Goal: Task Accomplishment & Management: Use online tool/utility

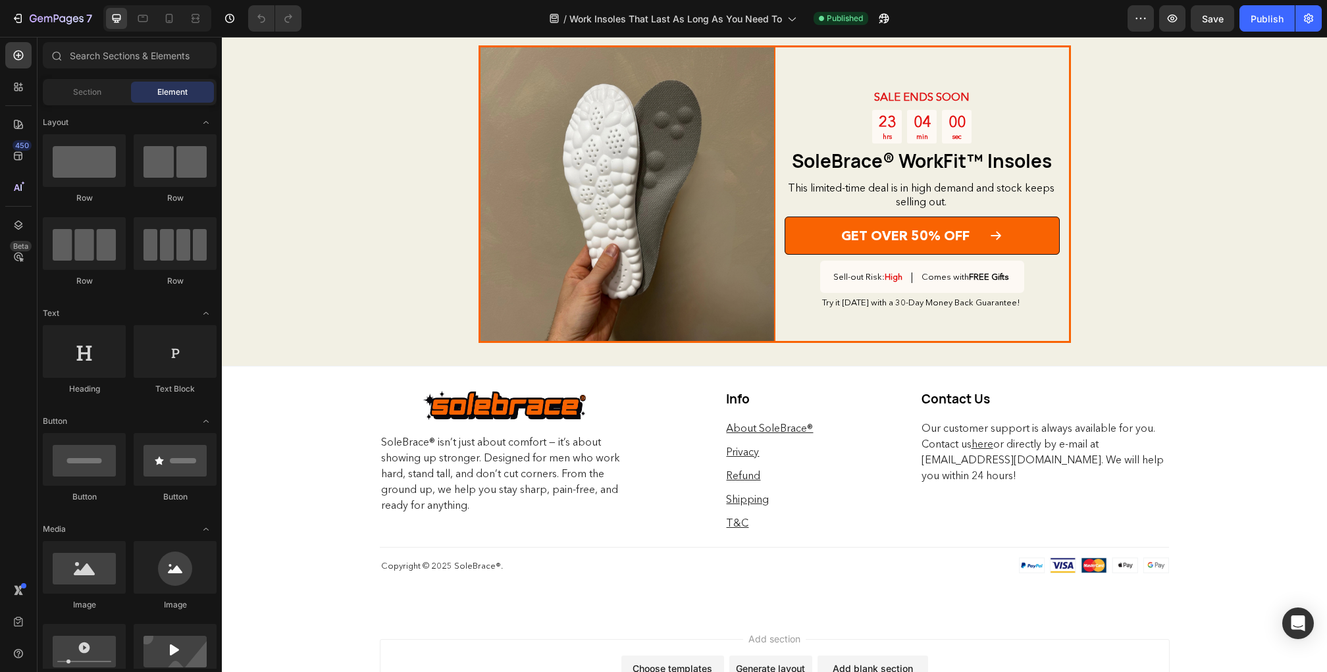
scroll to position [2777, 0]
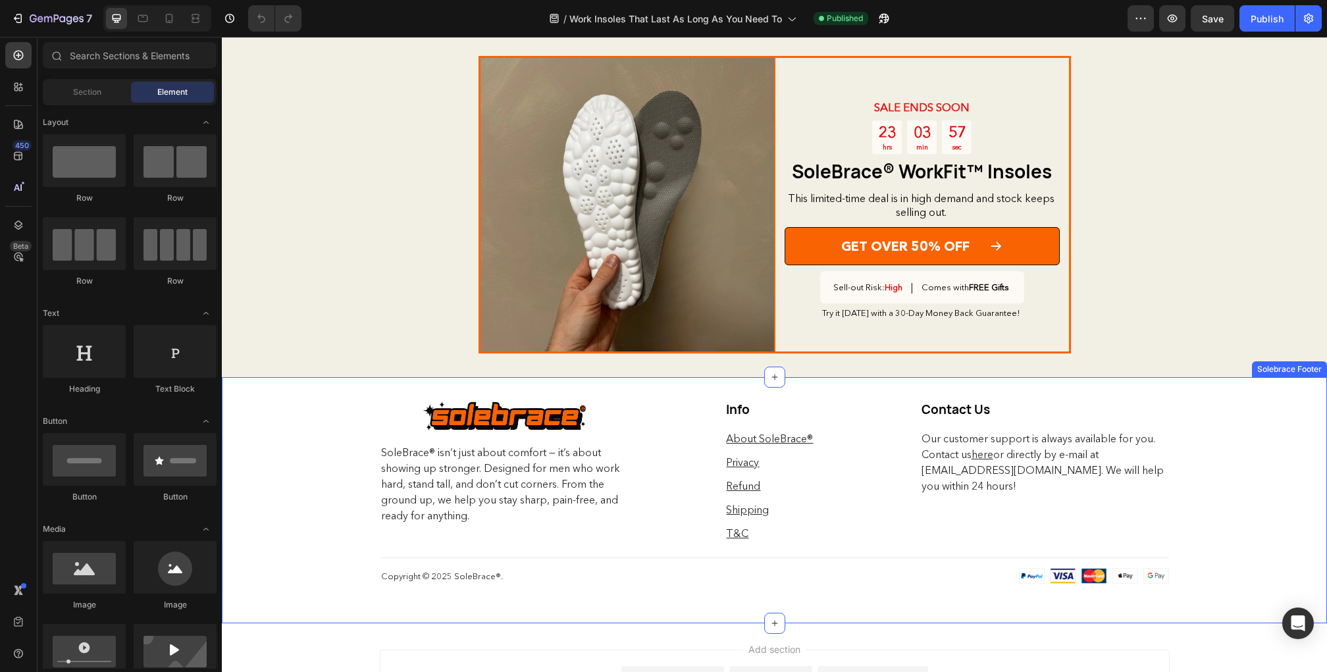
click at [290, 495] on div "Image Row SoleBrace® isn’t just about comfort — it’s about showing up stronger.…" at bounding box center [775, 500] width 1106 height 247
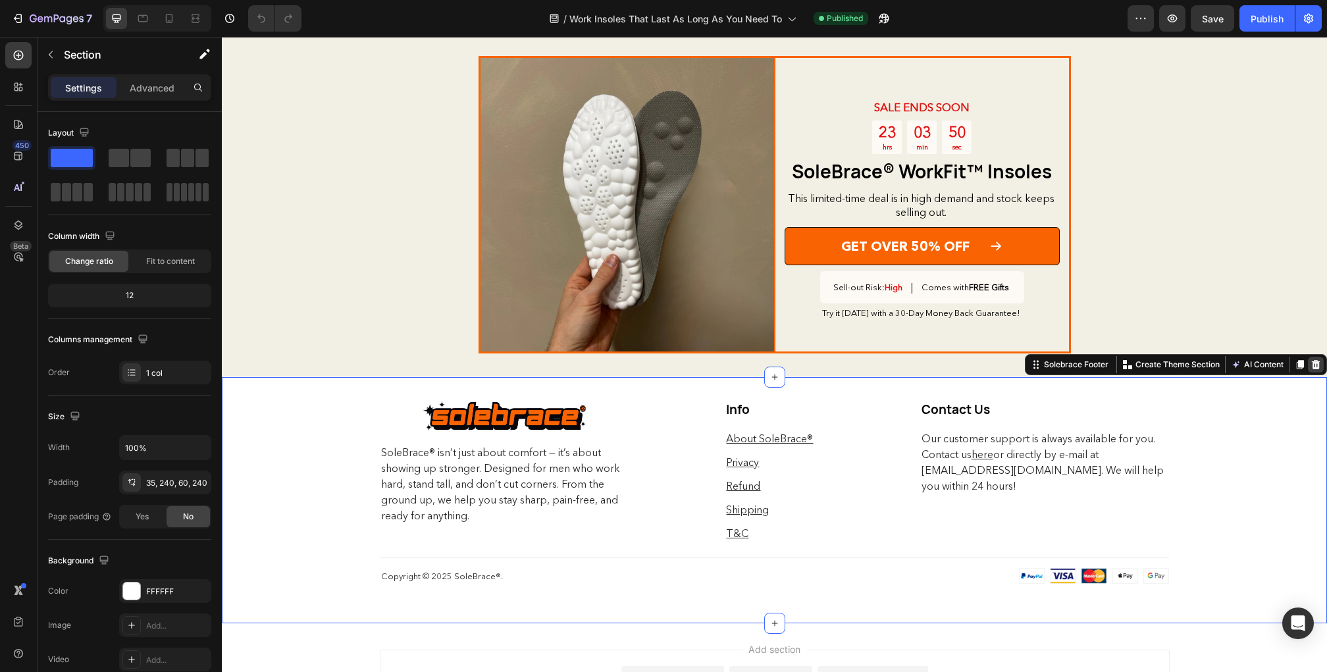
click at [1317, 362] on icon at bounding box center [1316, 364] width 9 height 9
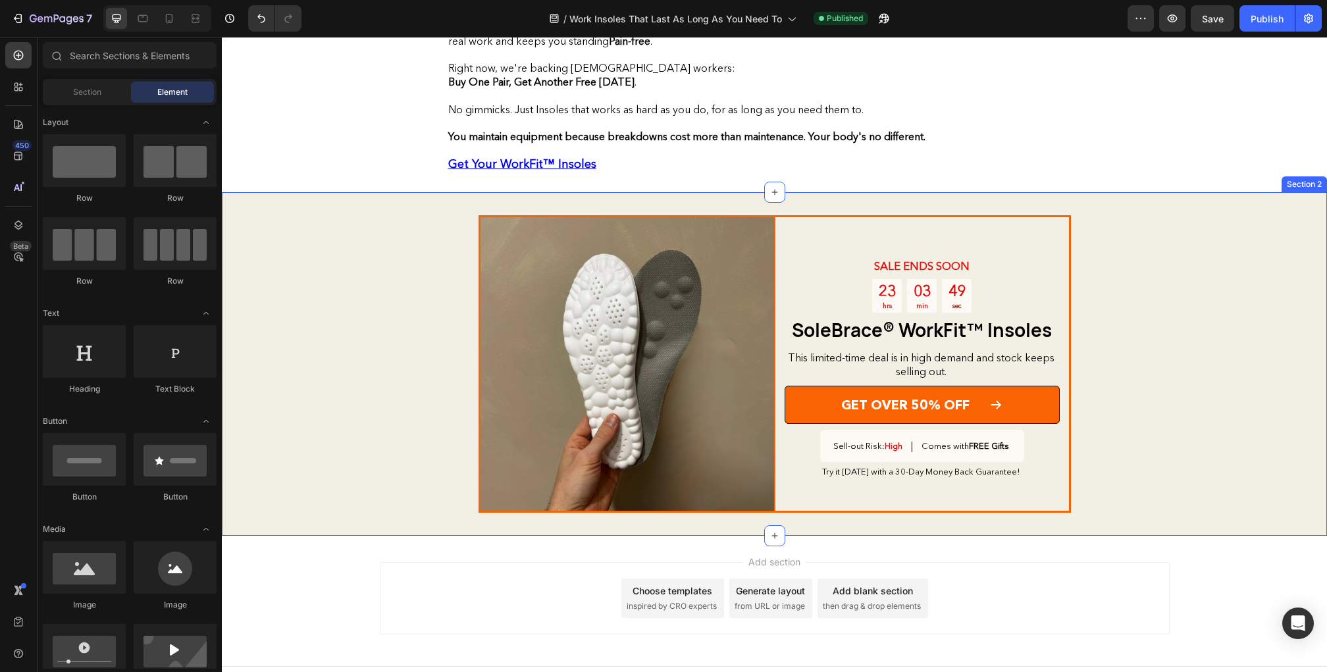
scroll to position [2617, 0]
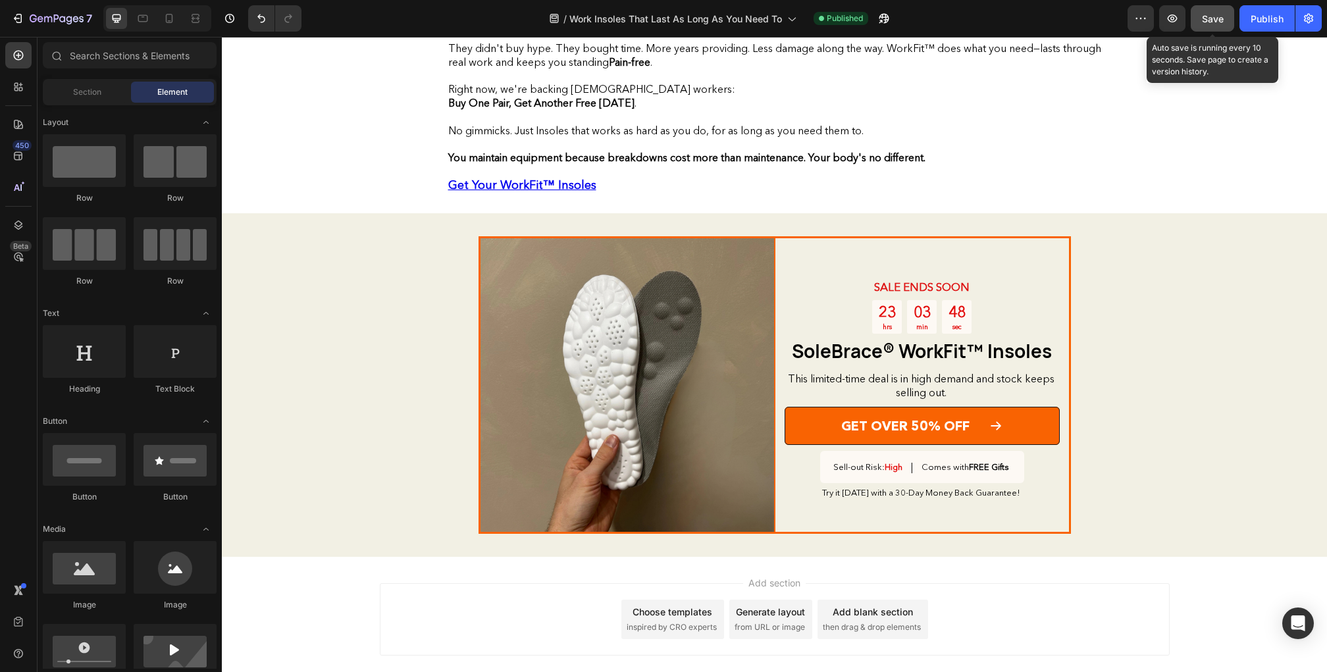
click at [1207, 18] on span "Save" at bounding box center [1213, 18] width 22 height 11
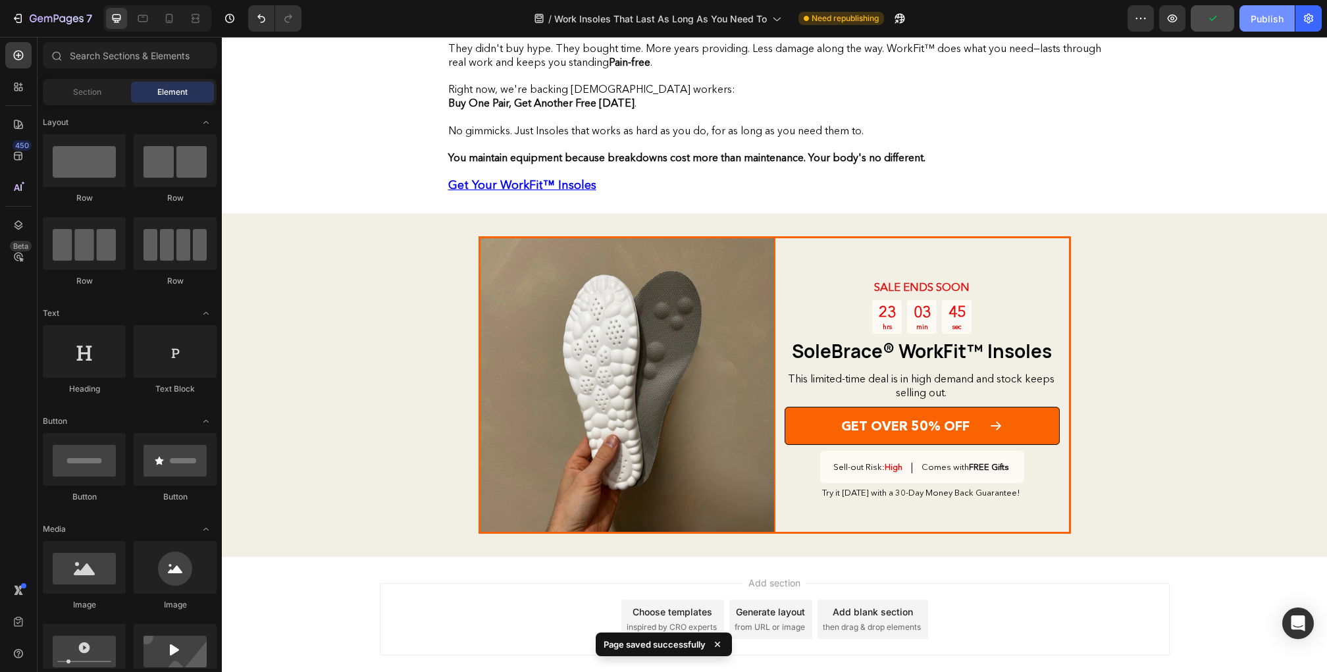
click at [1275, 18] on div "Publish" at bounding box center [1267, 19] width 33 height 14
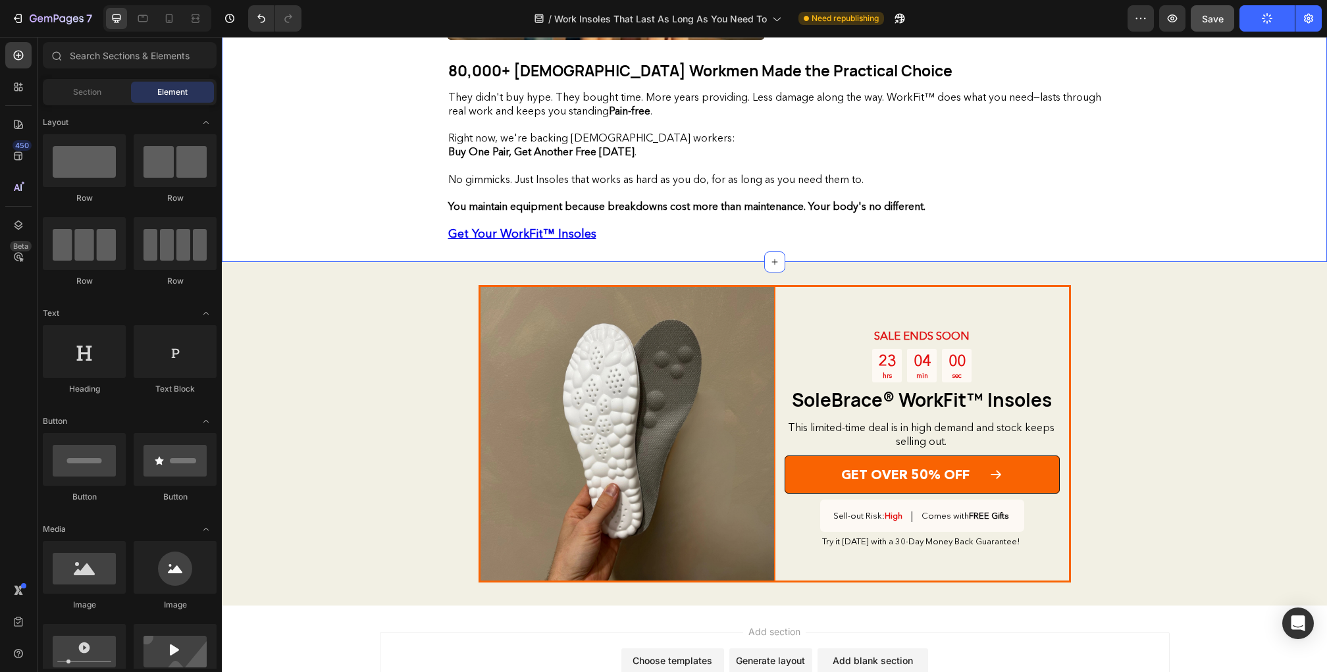
scroll to position [2638, 0]
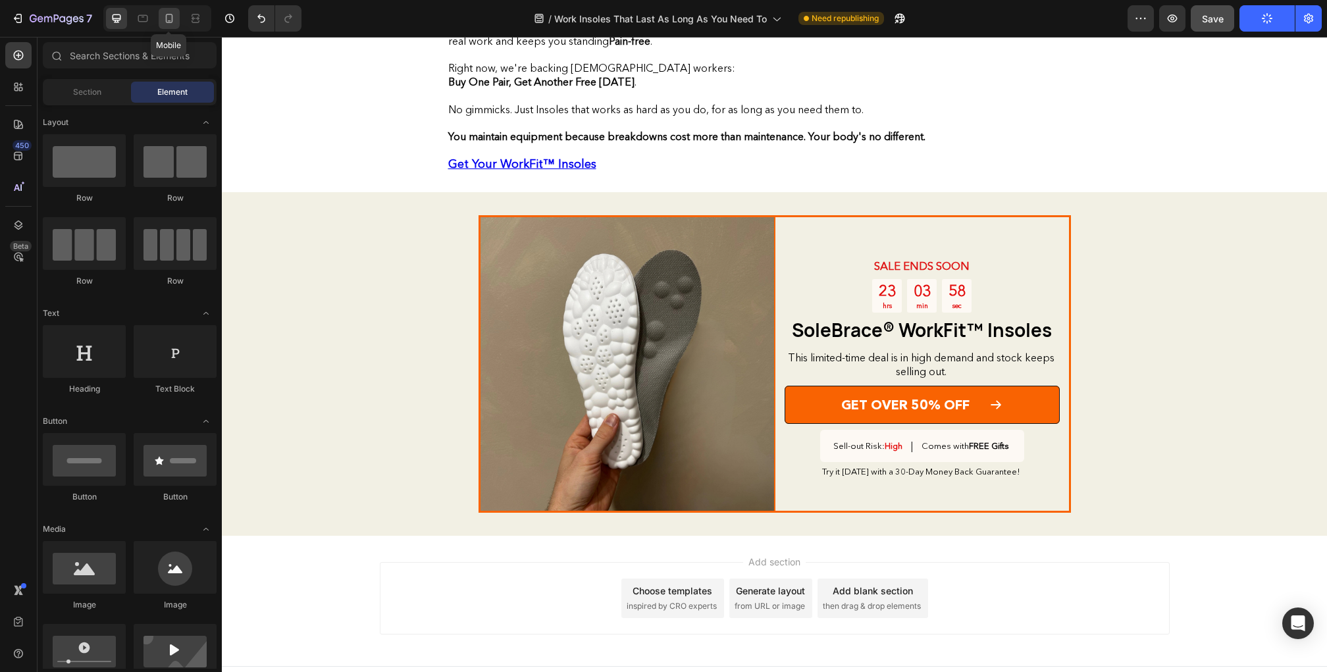
click at [172, 13] on icon at bounding box center [169, 18] width 13 height 13
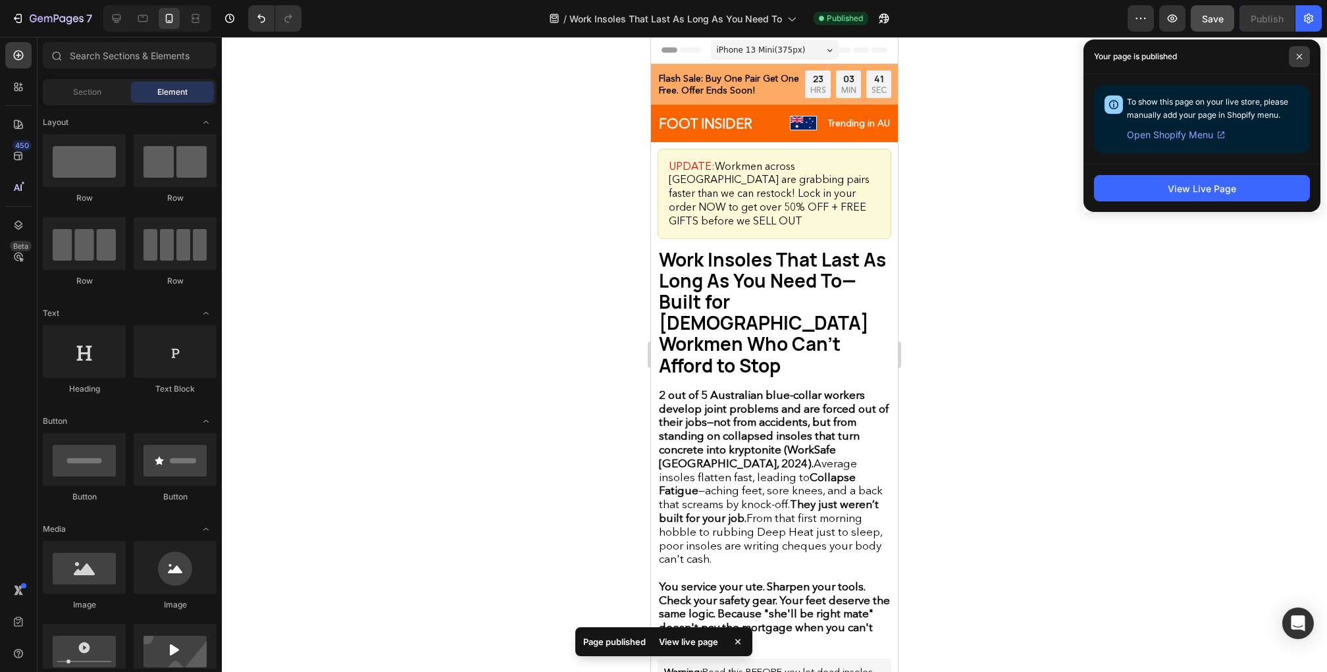
click at [1294, 51] on span at bounding box center [1299, 56] width 21 height 21
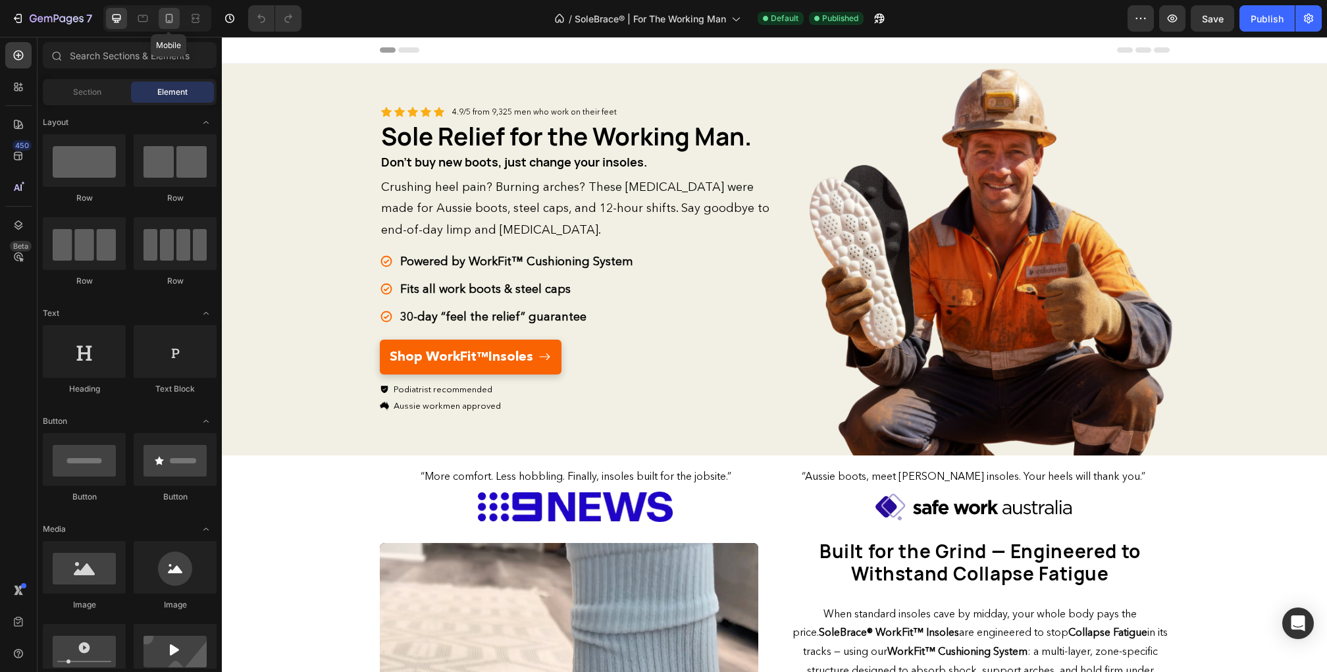
click at [163, 20] on icon at bounding box center [169, 18] width 13 height 13
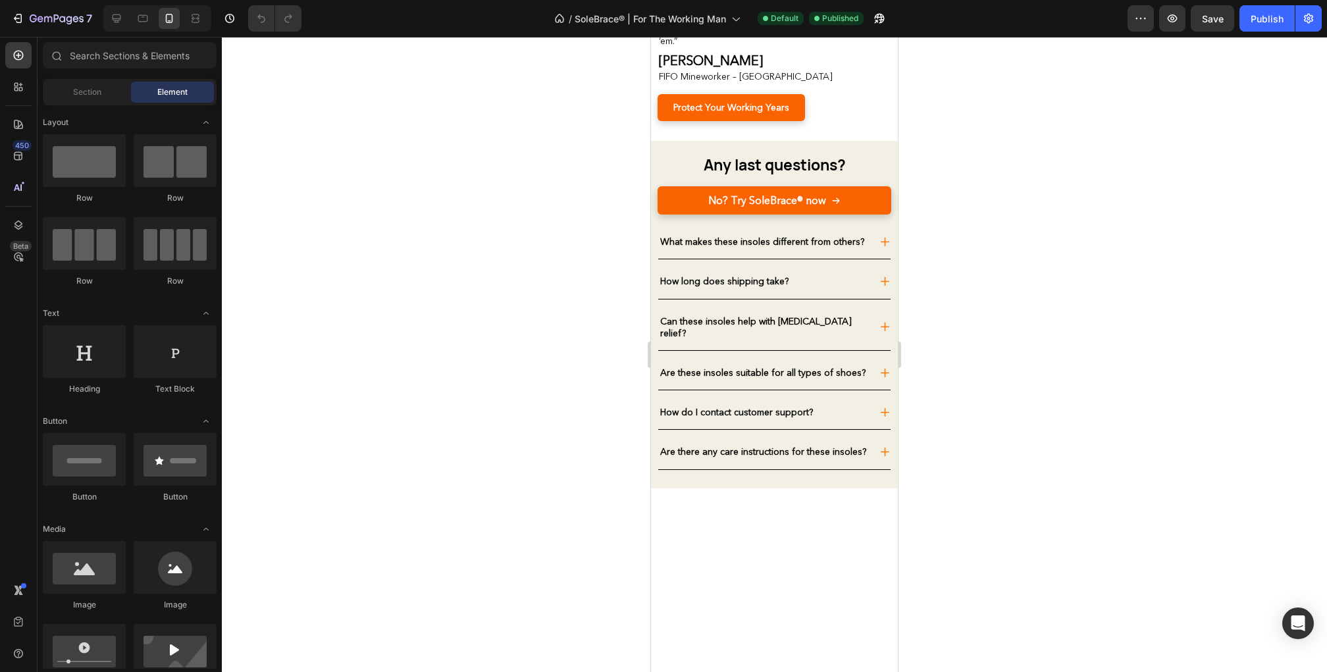
scroll to position [4662, 0]
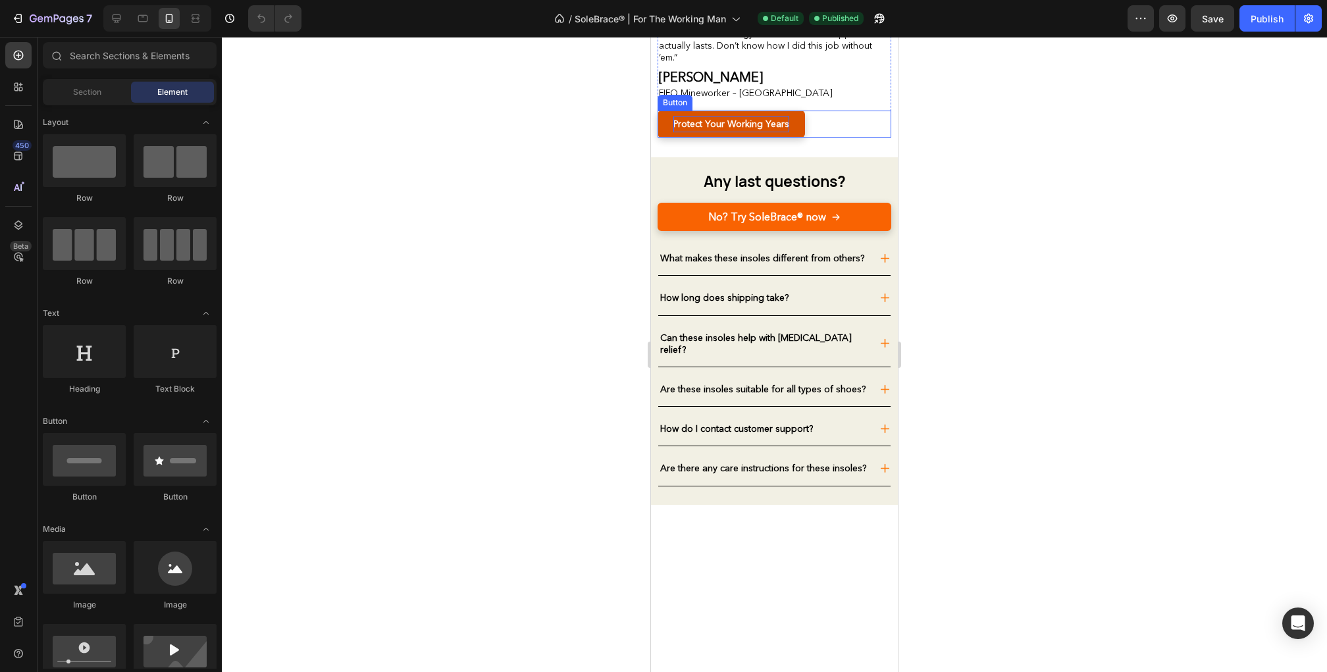
click at [756, 130] on strong "Protect Your Working Years" at bounding box center [732, 124] width 116 height 12
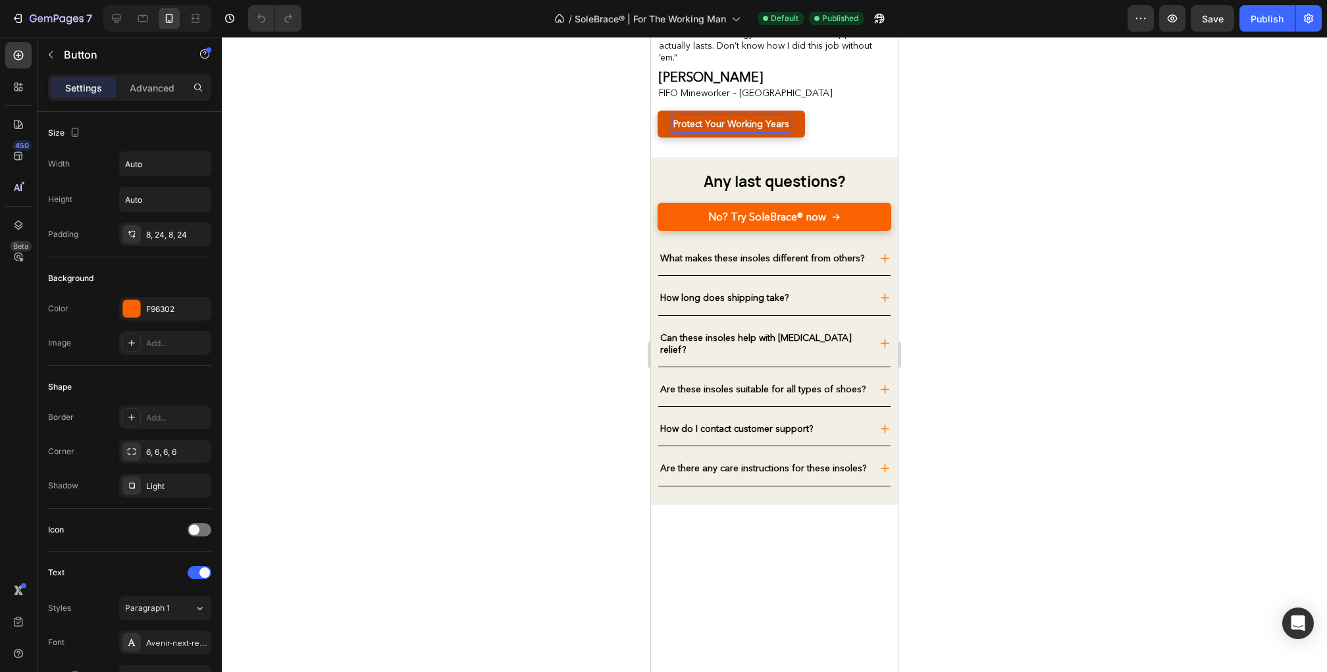
click at [752, 130] on strong "Protect Your Working Years" at bounding box center [732, 124] width 116 height 12
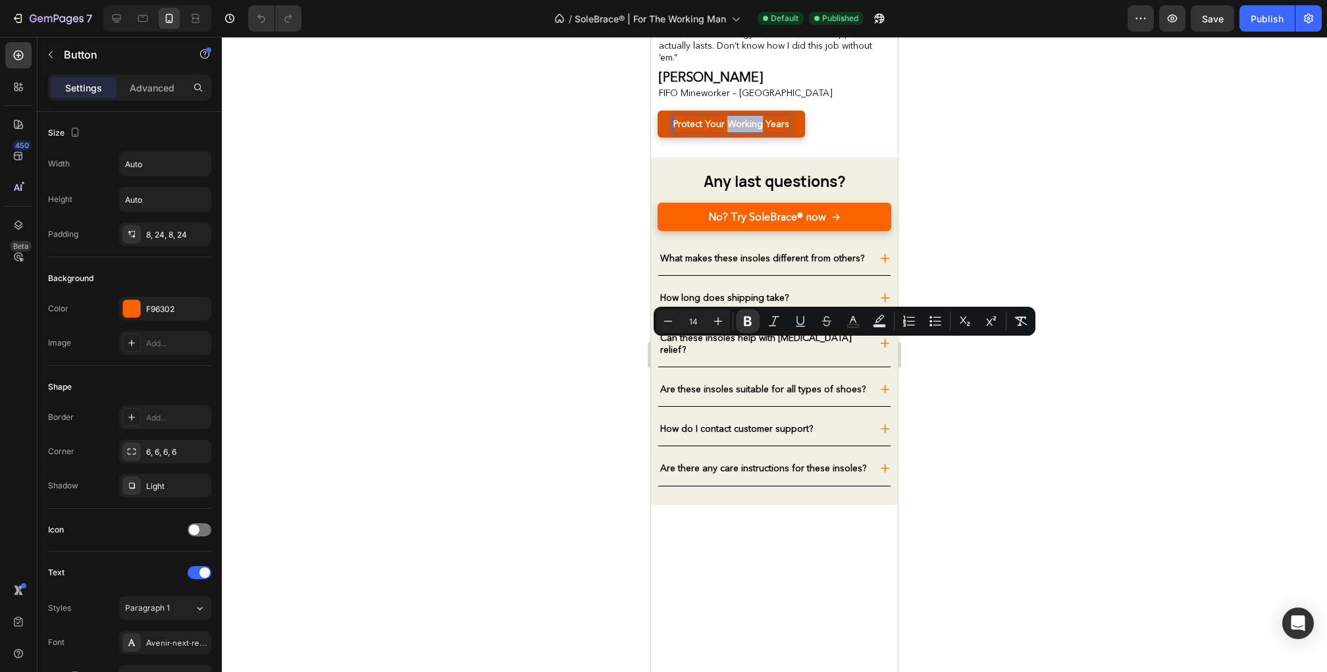
click at [752, 130] on strong "Protect Your Working Years" at bounding box center [732, 124] width 116 height 12
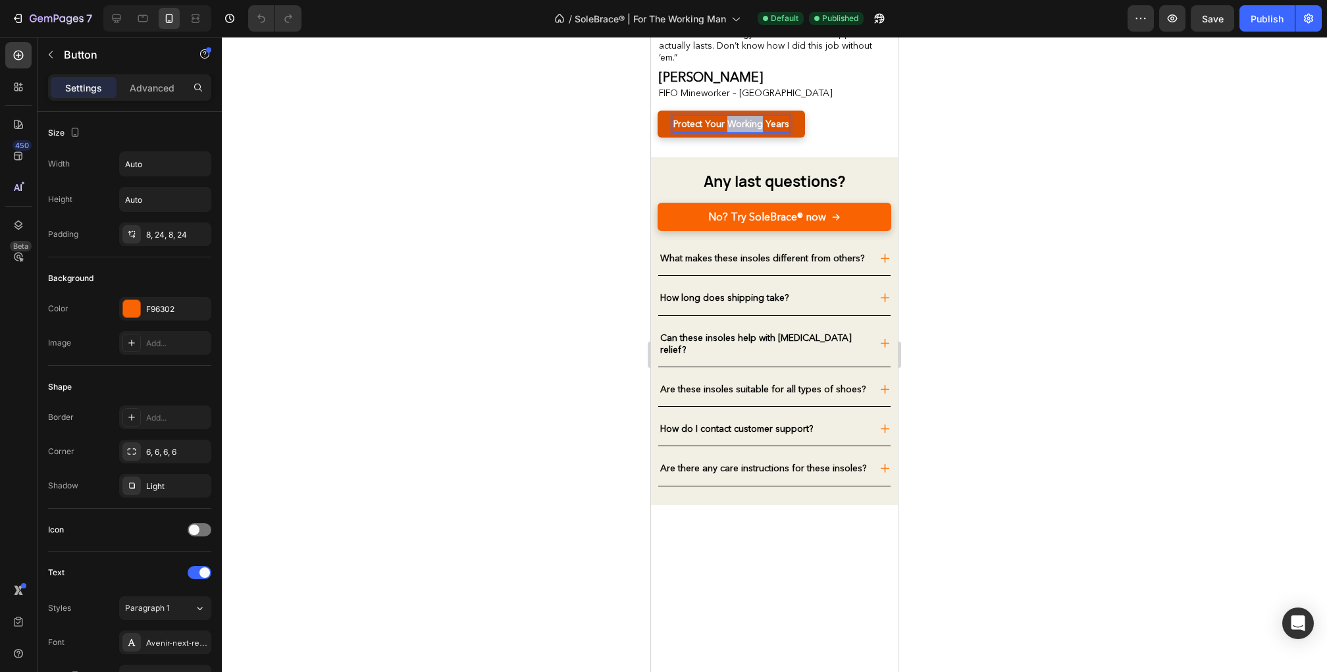
click at [752, 130] on strong "Protect Your Working Years" at bounding box center [732, 124] width 116 height 12
click at [986, 347] on div at bounding box center [775, 354] width 1106 height 635
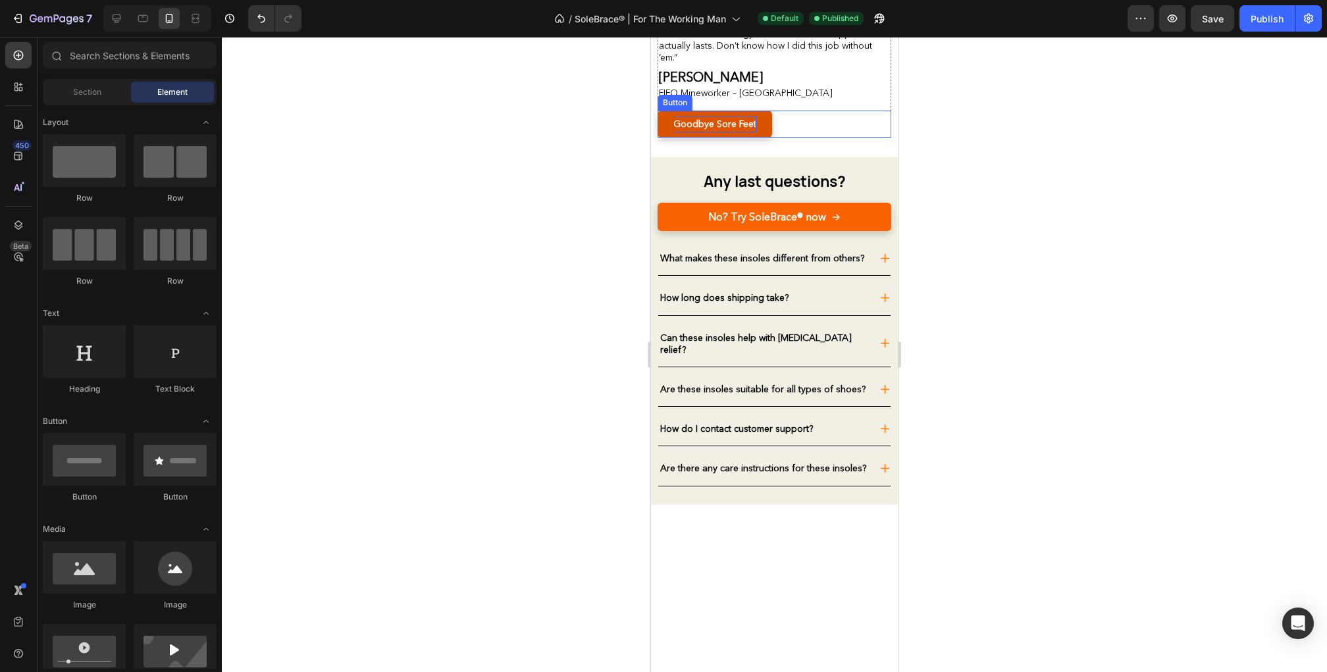
click at [728, 130] on strong "Goodbye Sore Feet" at bounding box center [715, 124] width 83 height 12
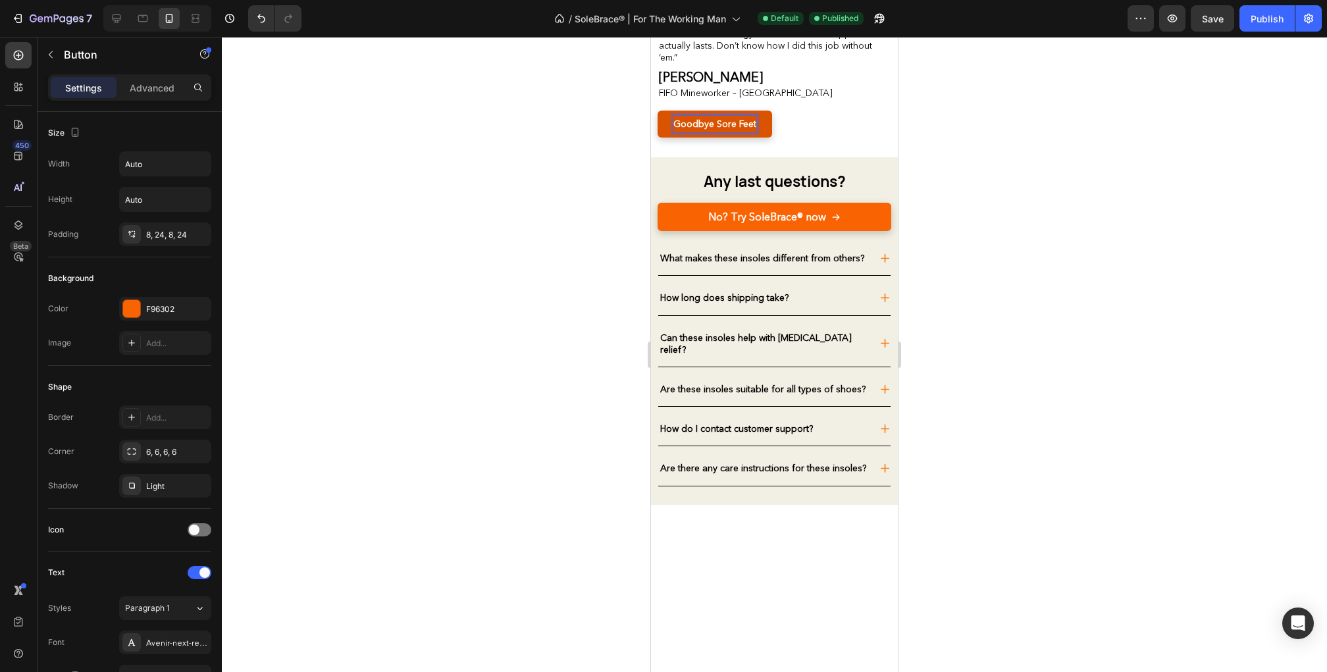
click at [986, 381] on div at bounding box center [775, 354] width 1106 height 635
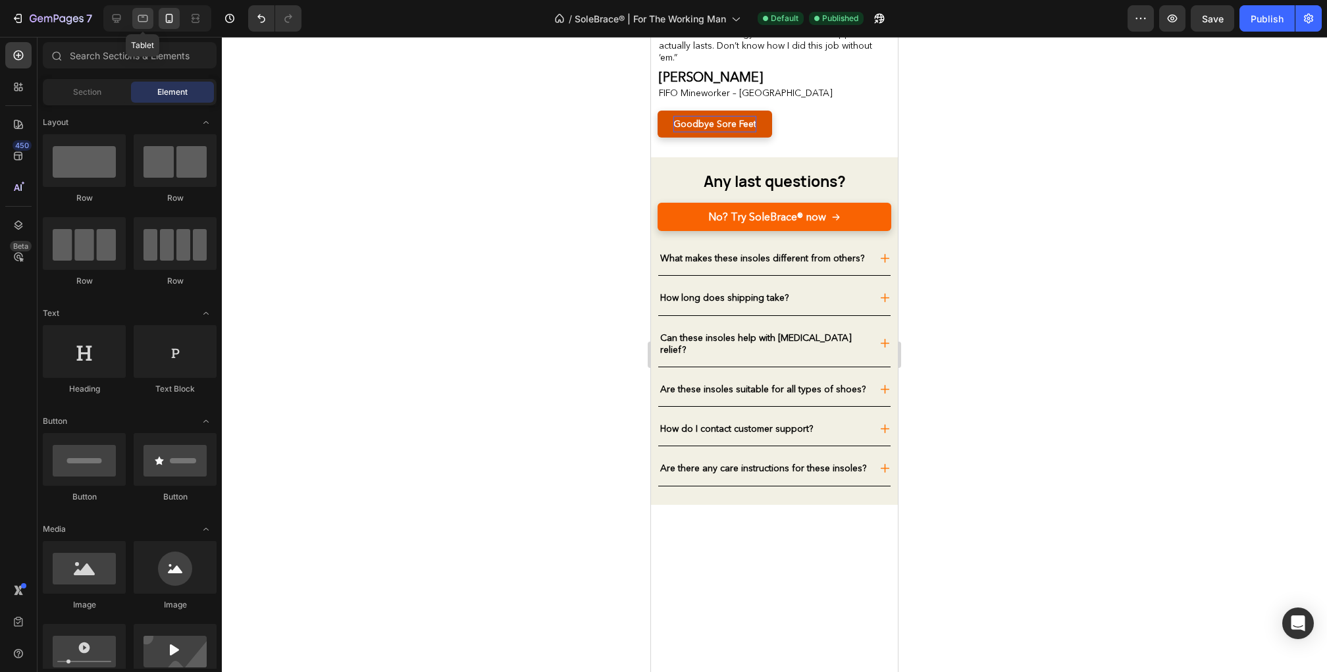
click at [137, 26] on div at bounding box center [142, 18] width 21 height 21
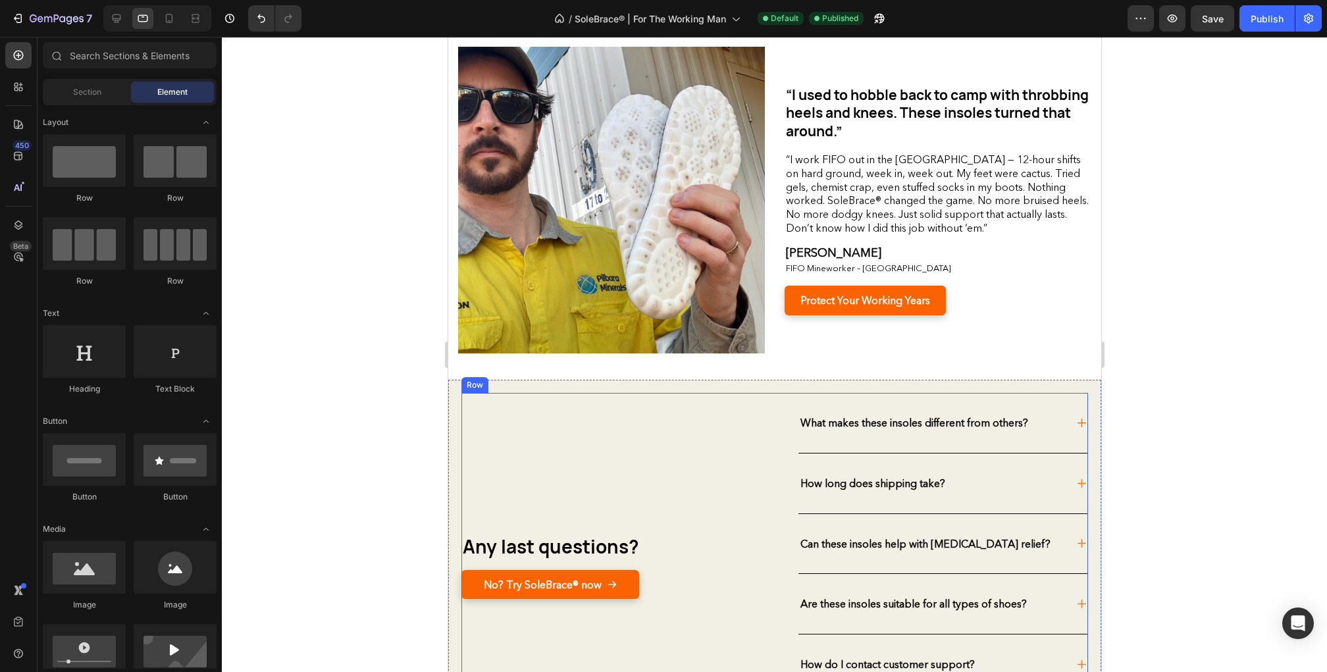
scroll to position [3805, 0]
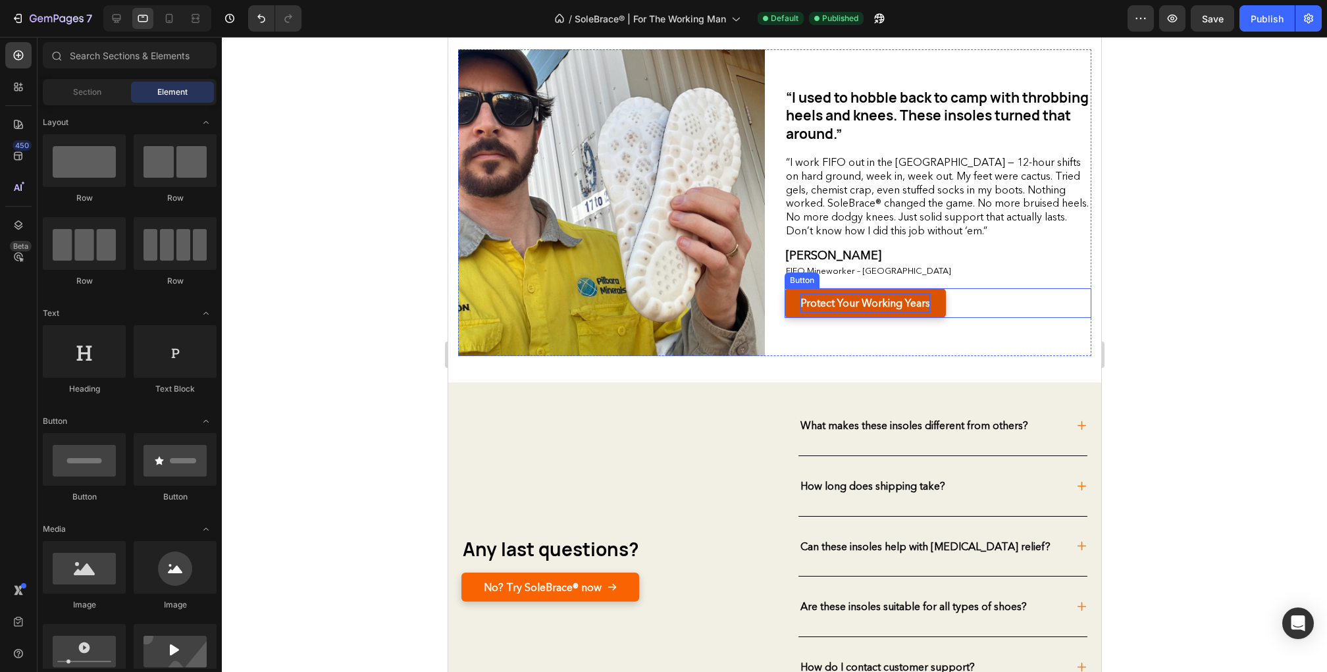
click at [853, 300] on strong "Protect Your Working Years" at bounding box center [865, 302] width 130 height 13
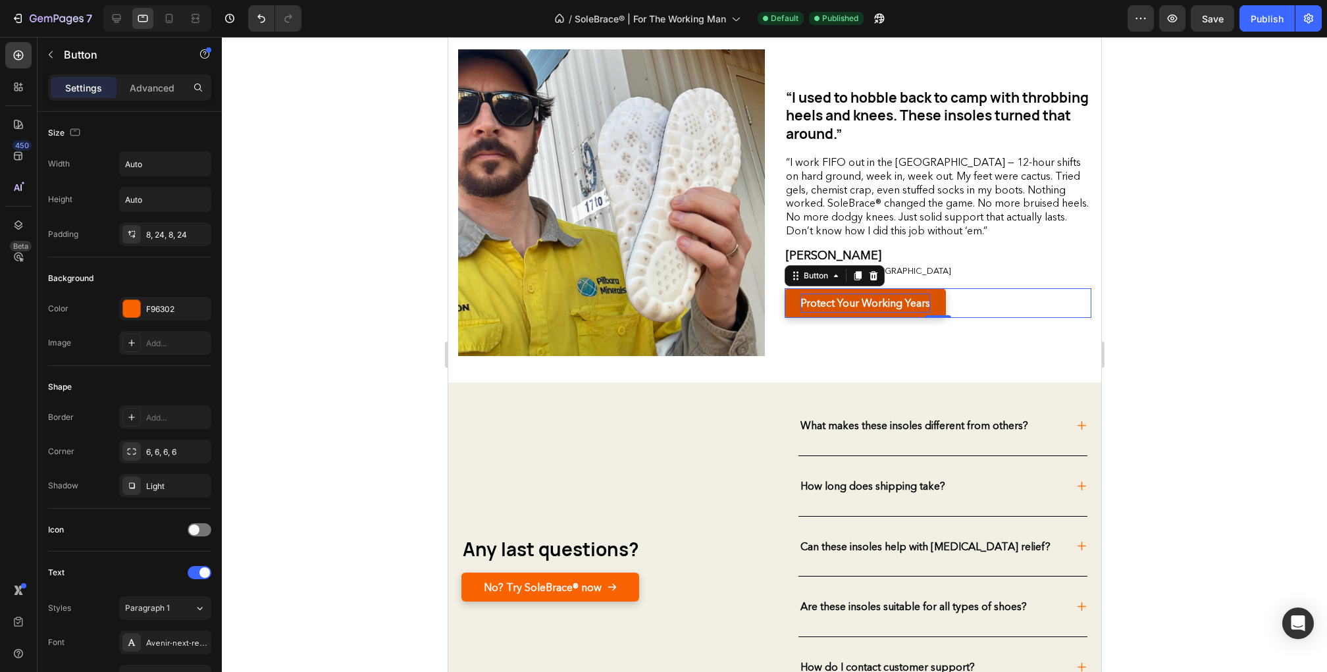
click at [853, 300] on strong "Protect Your Working Years" at bounding box center [865, 302] width 130 height 13
click at [121, 25] on div at bounding box center [116, 18] width 21 height 21
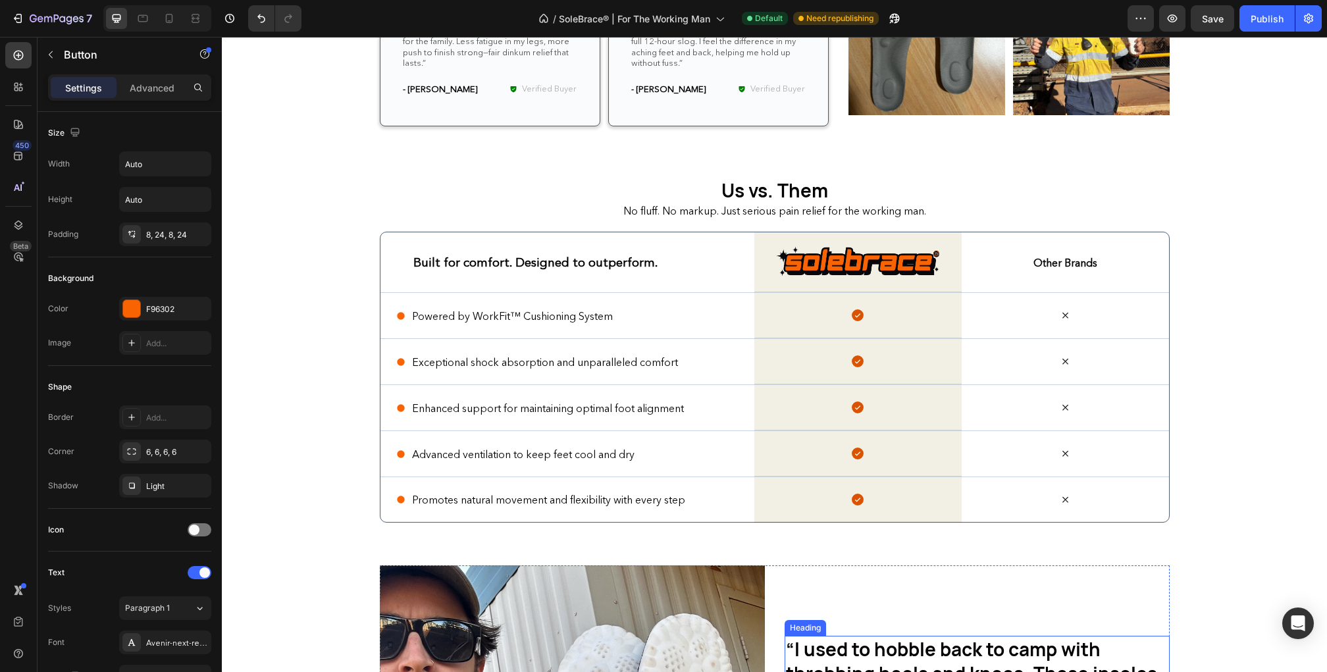
scroll to position [3551, 0]
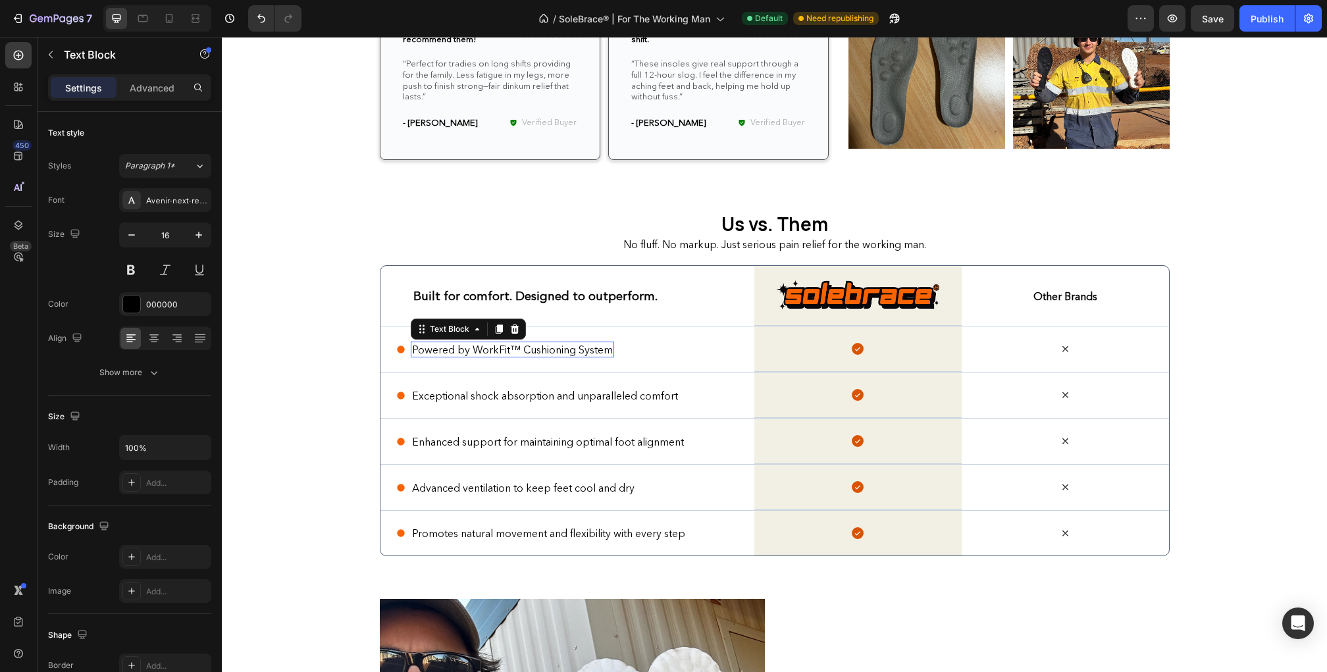
click at [485, 344] on p "Powered by WorkFit™ Cushioning System" at bounding box center [512, 350] width 201 height 14
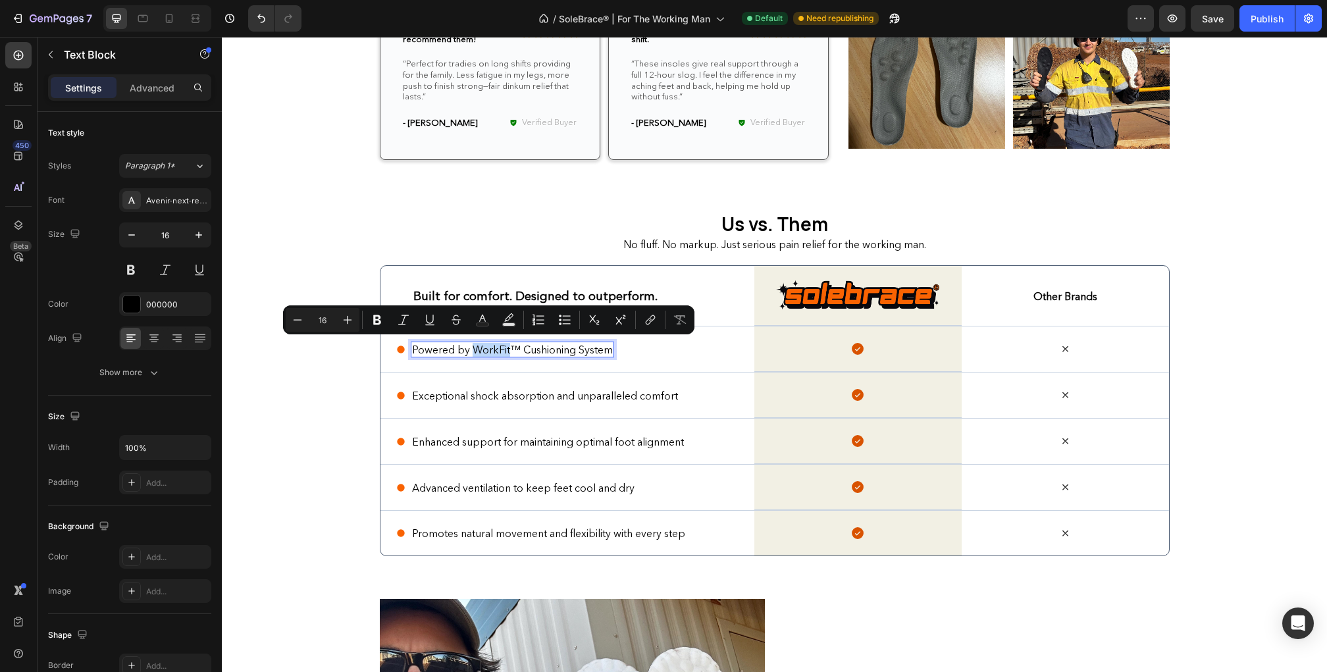
click at [504, 346] on p "Powered by WorkFit™ Cushioning System" at bounding box center [512, 350] width 201 height 14
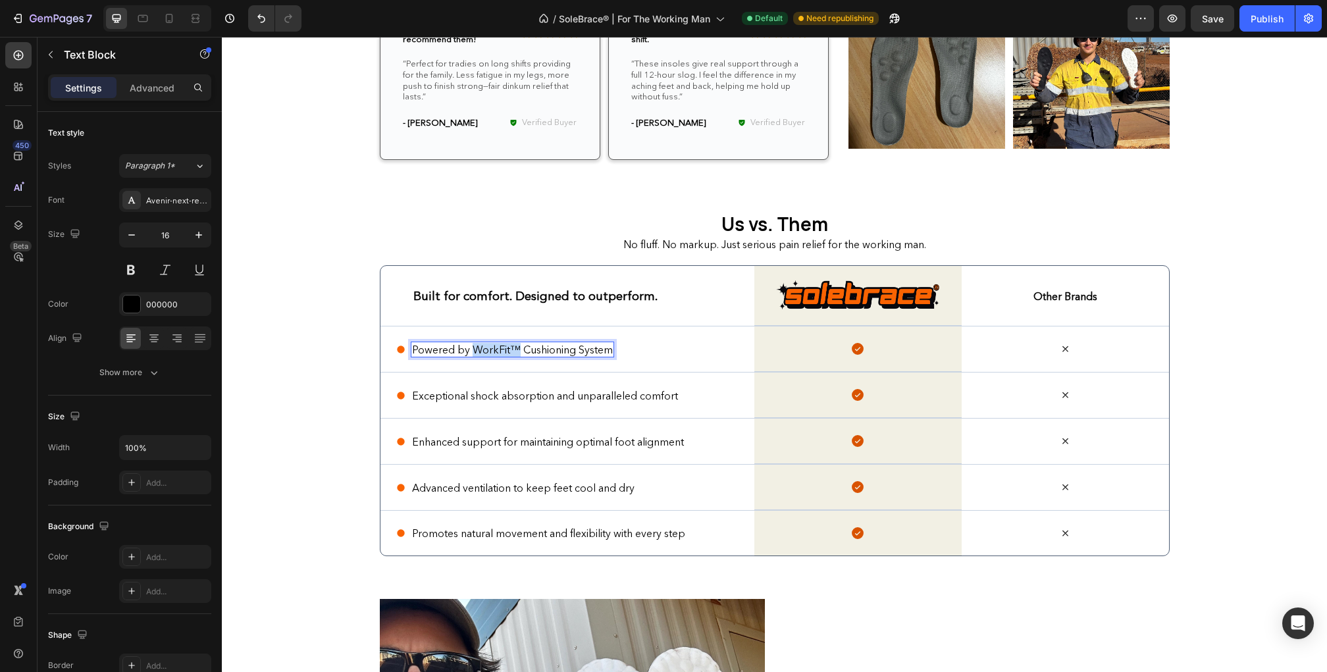
drag, startPoint x: 517, startPoint y: 345, endPoint x: 471, endPoint y: 350, distance: 46.4
click at [471, 350] on p "Powered by WorkFit™ Cushioning System" at bounding box center [512, 350] width 201 height 14
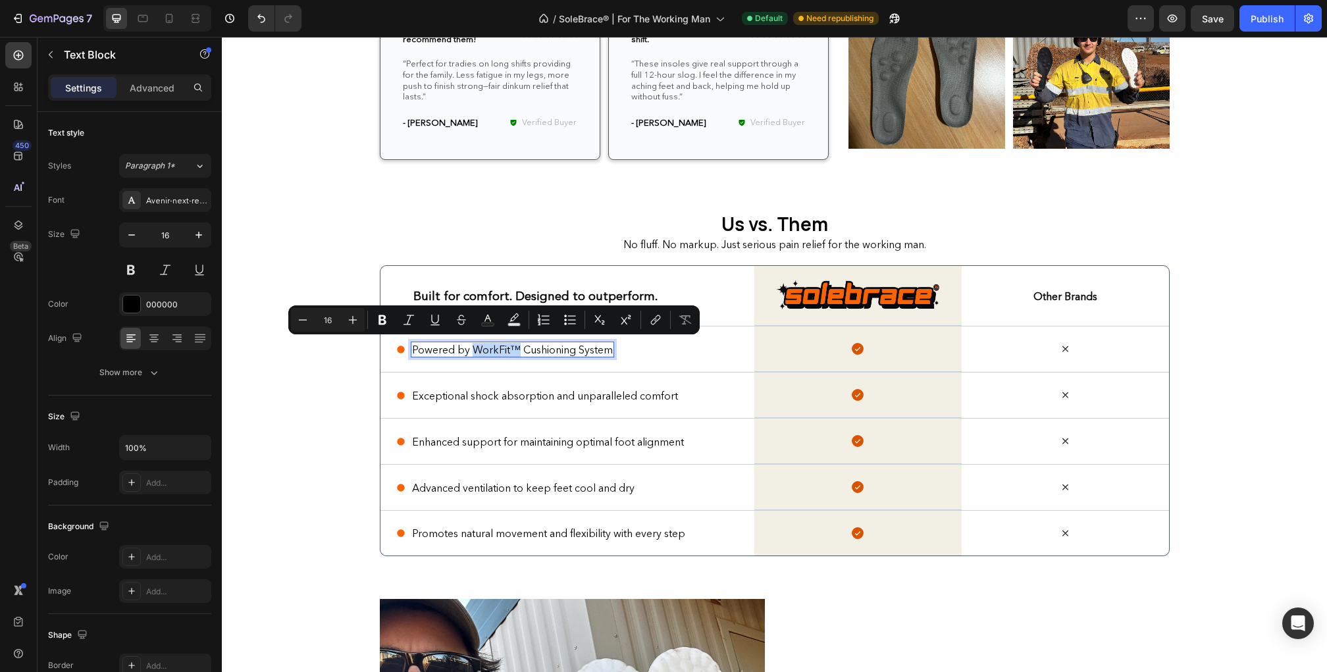
copy p "WorkFit™"
click at [481, 348] on p "Powered by WorkFit™ Cushioning System" at bounding box center [512, 350] width 201 height 14
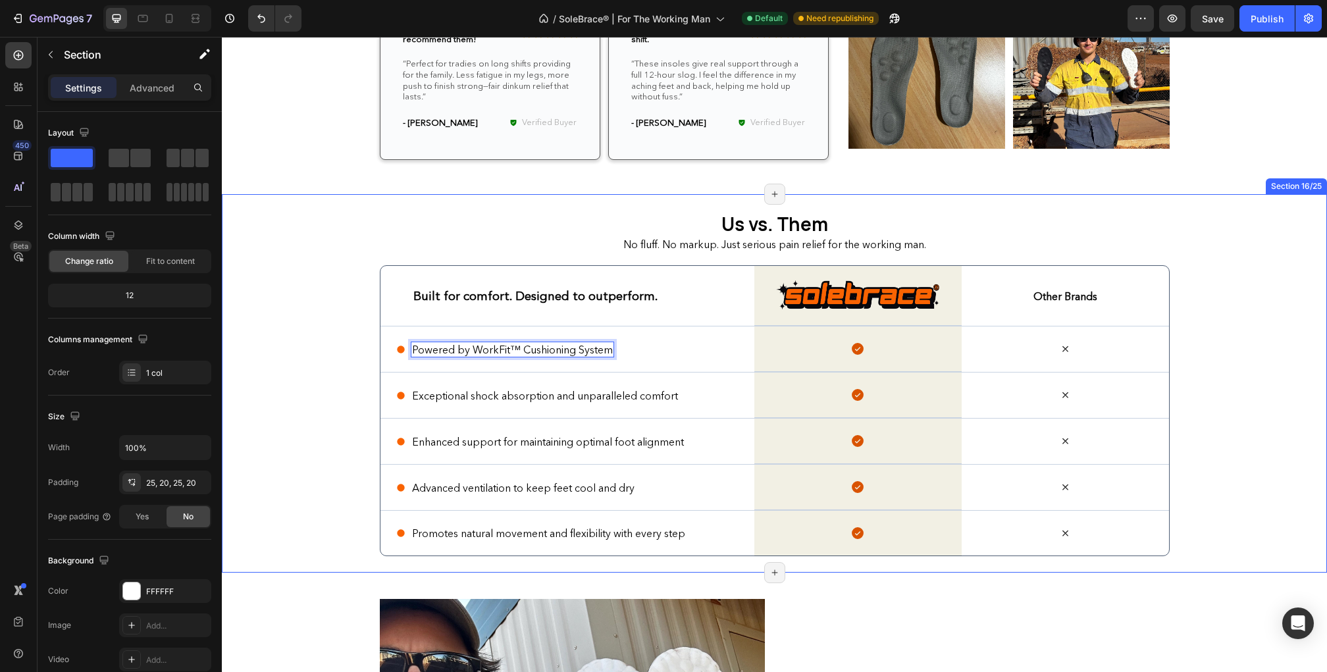
click at [360, 390] on div "Us vs. Them Heading No fluff. No markup. Just serious pain relief for the worki…" at bounding box center [774, 384] width 1079 height 346
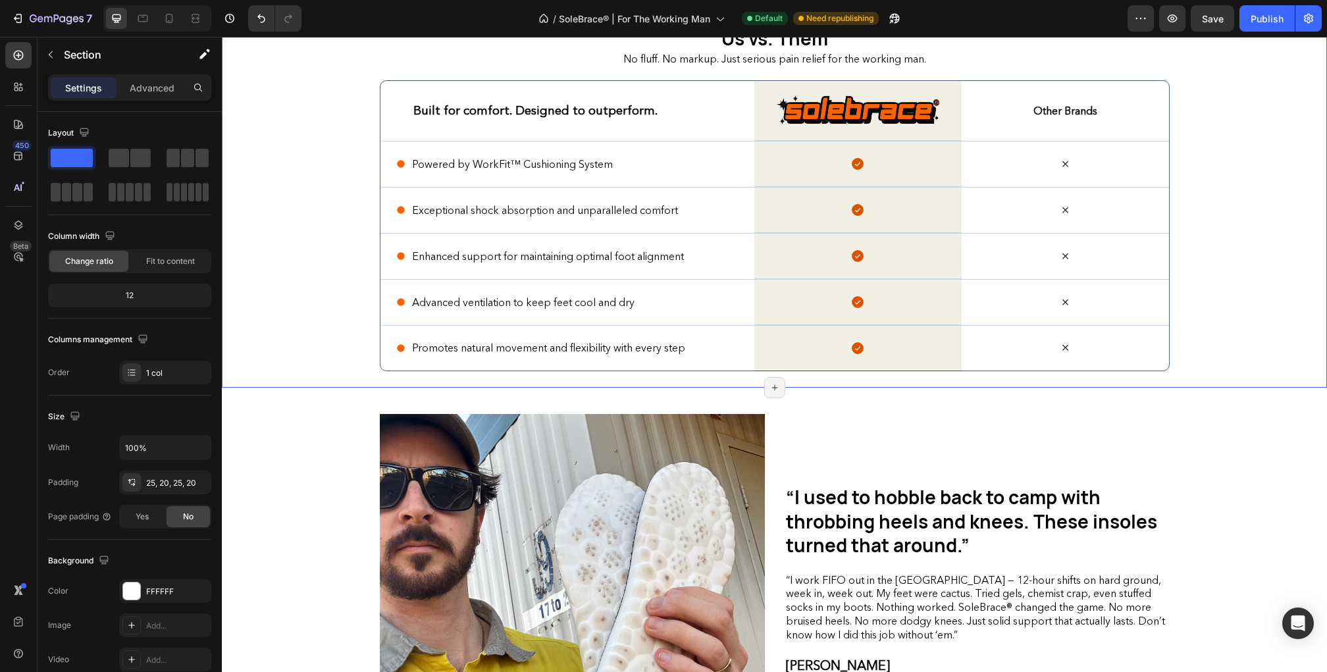
scroll to position [3923, 0]
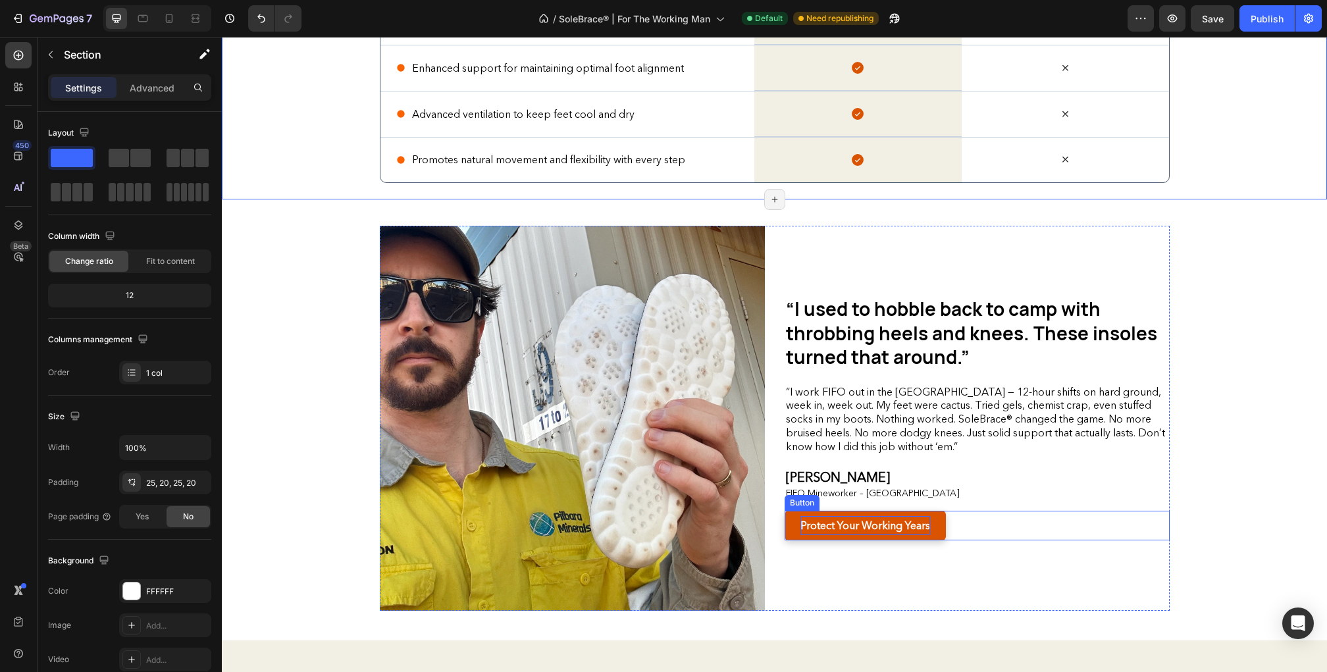
click at [861, 520] on strong "Protect Your Working Years" at bounding box center [866, 525] width 130 height 13
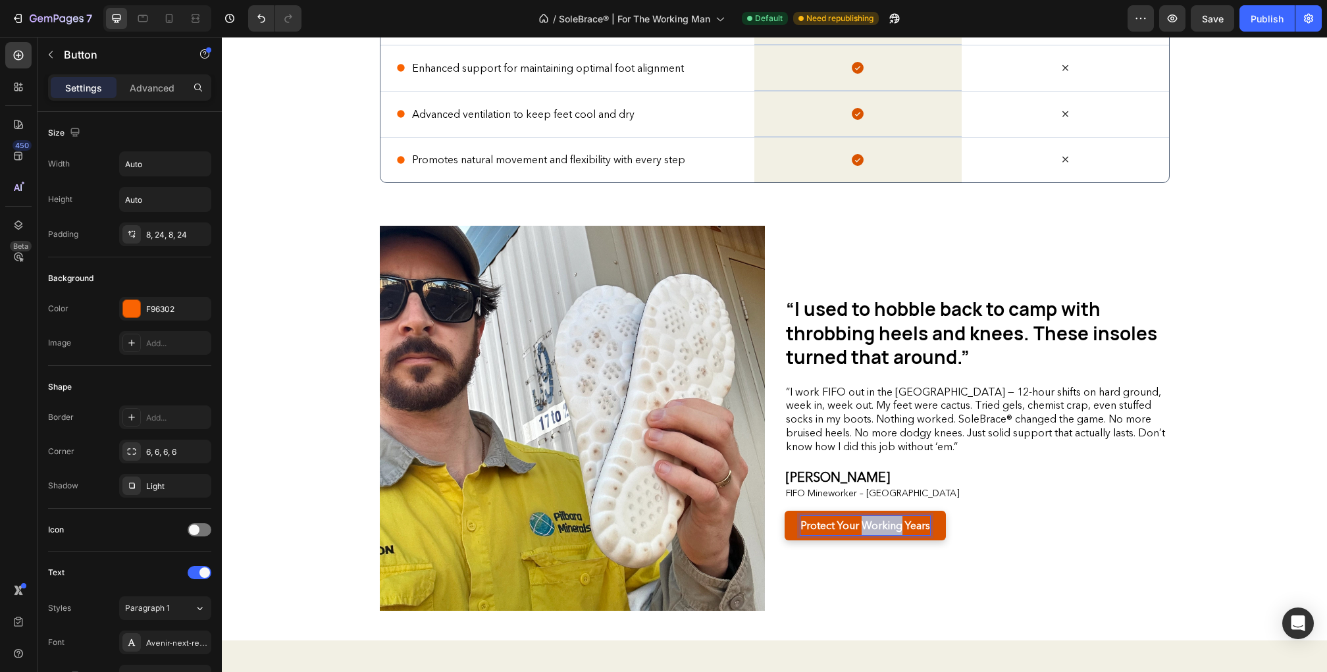
click at [861, 520] on strong "Protect Your Working Years" at bounding box center [866, 525] width 130 height 13
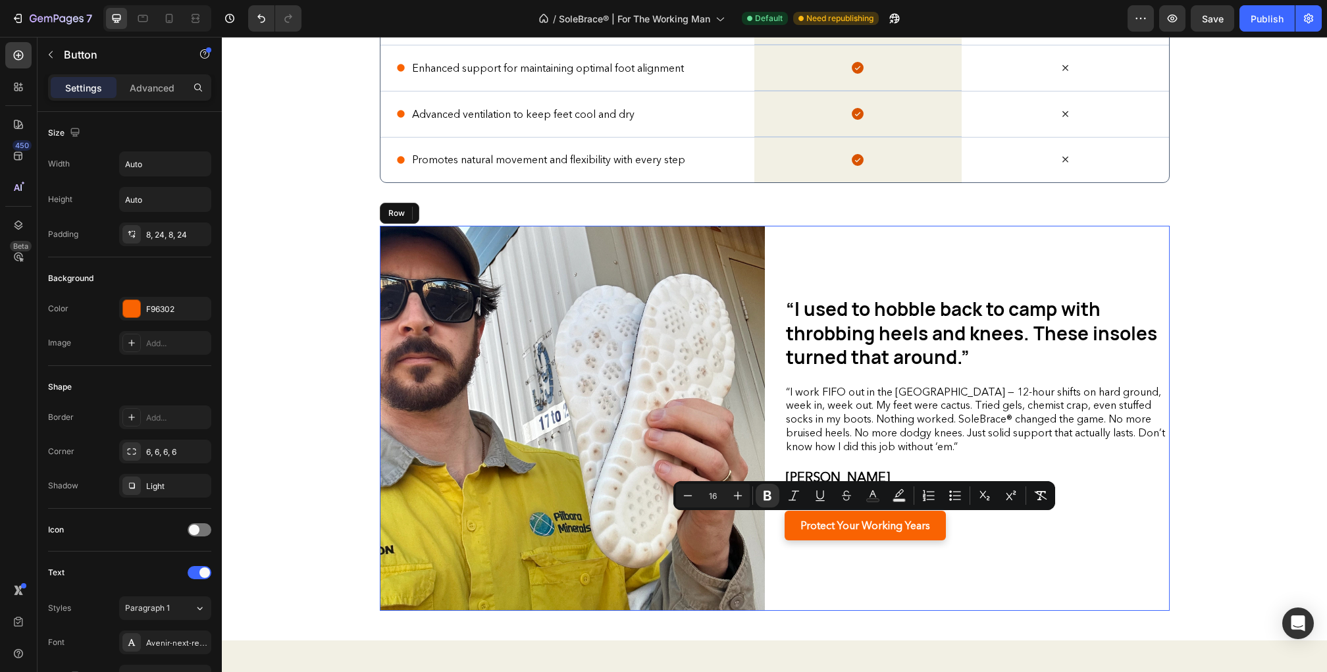
click at [909, 561] on div "“I used to hobble back to camp with throbbing heels and knees. These insoles tu…" at bounding box center [977, 418] width 385 height 385
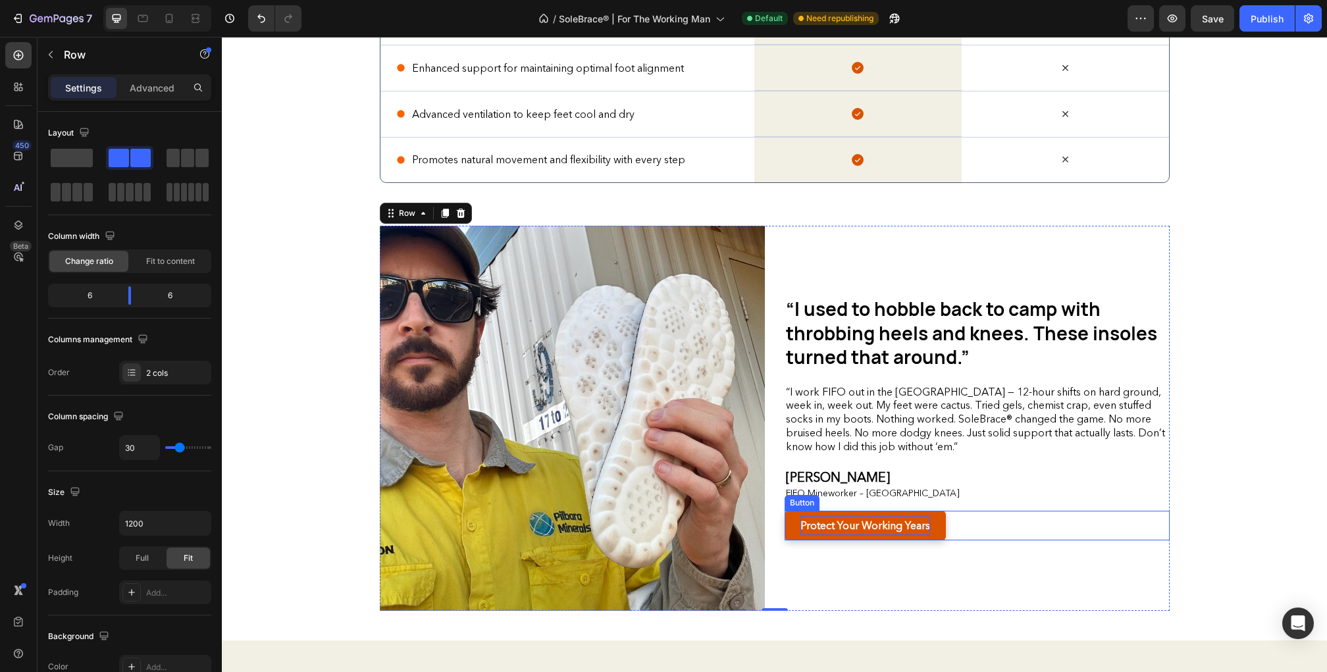
click at [867, 523] on strong "Protect Your Working Years" at bounding box center [866, 525] width 130 height 13
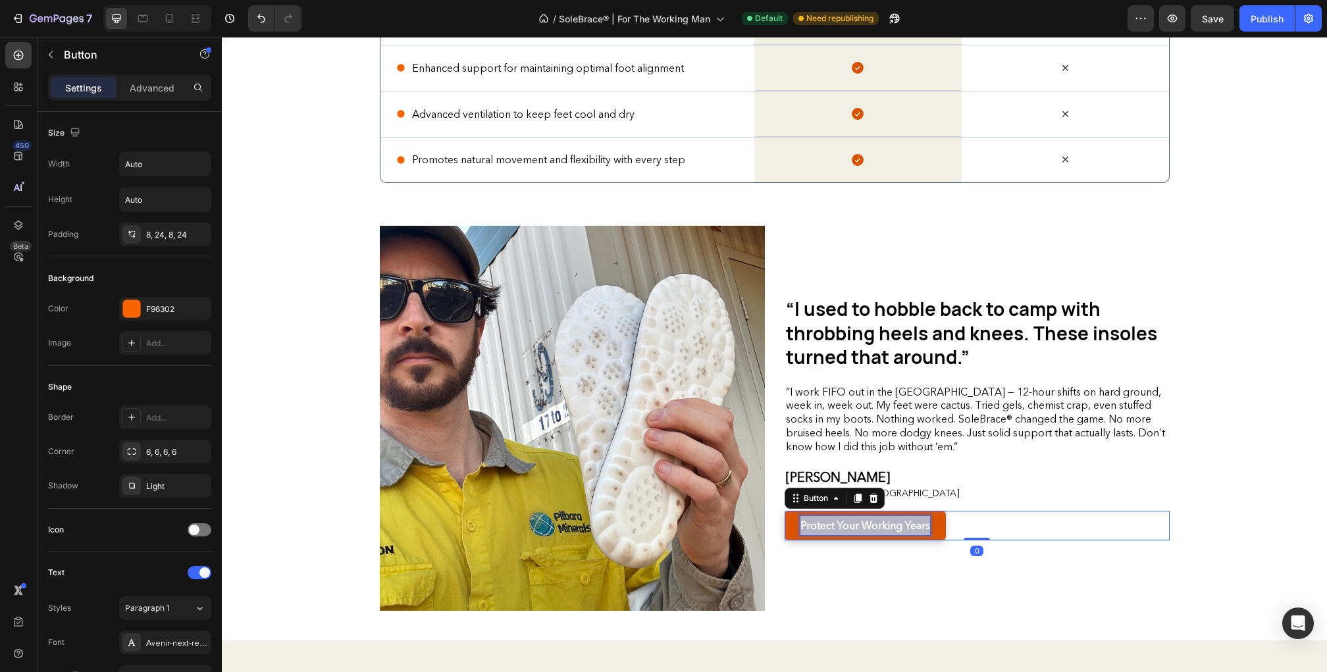
click at [867, 523] on strong "Protect Your Working Years" at bounding box center [866, 525] width 130 height 13
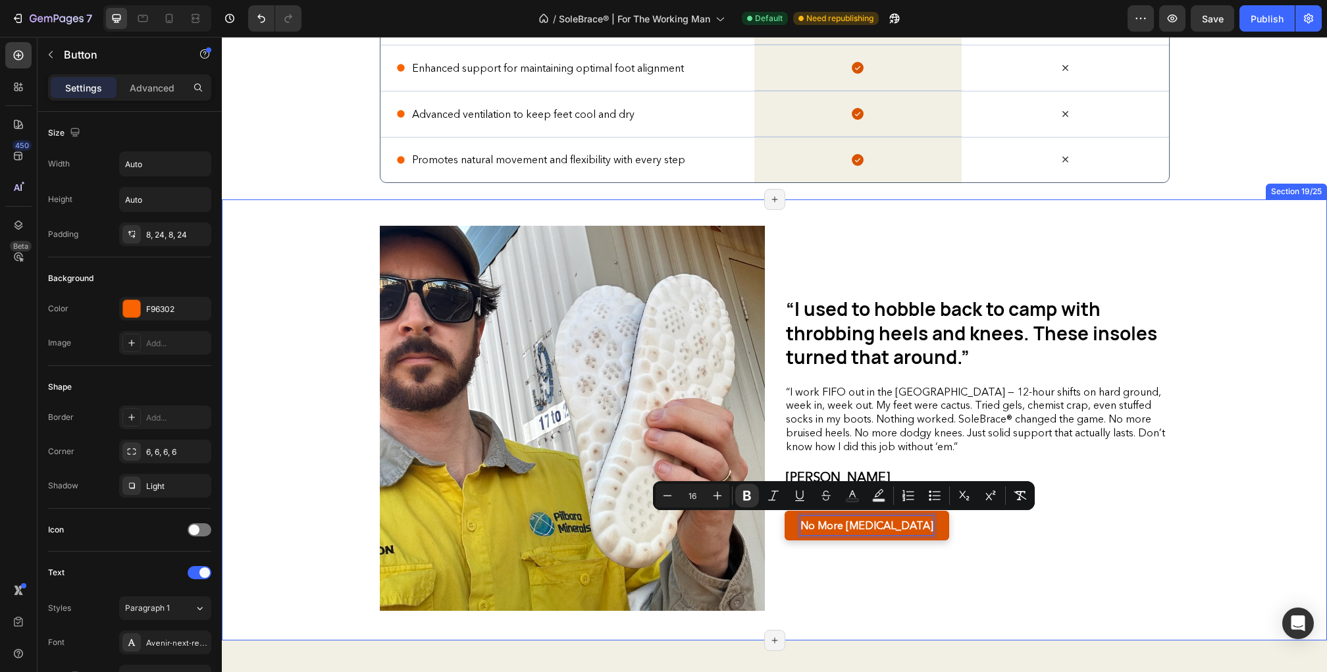
click at [1187, 489] on div "“I used to hobble back to camp with throbbing heels and knees. These insoles tu…" at bounding box center [775, 418] width 1086 height 385
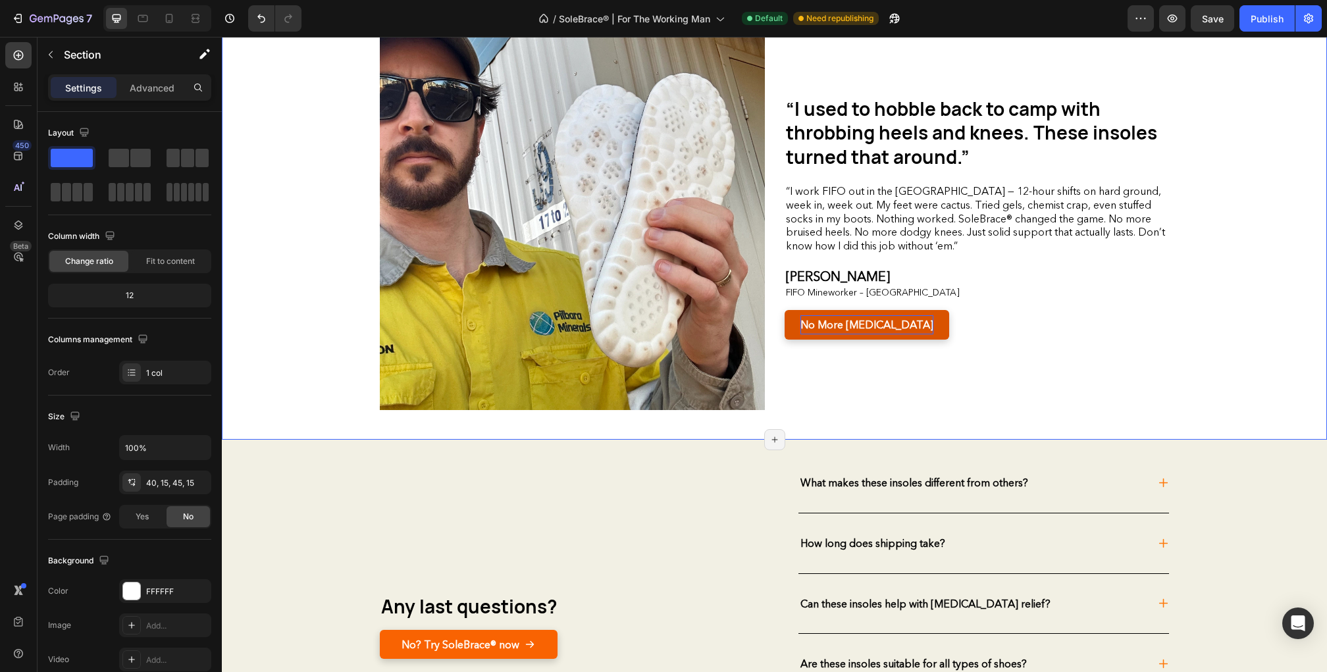
scroll to position [4119, 0]
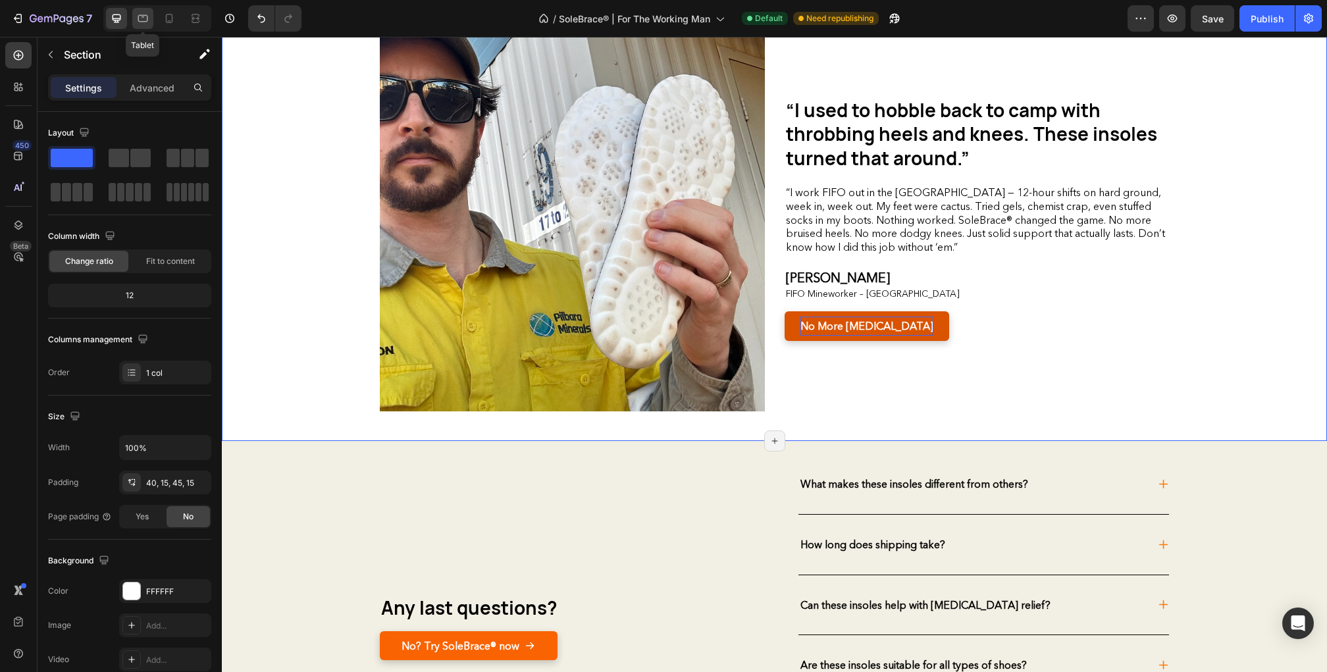
click at [145, 20] on icon at bounding box center [142, 18] width 13 height 13
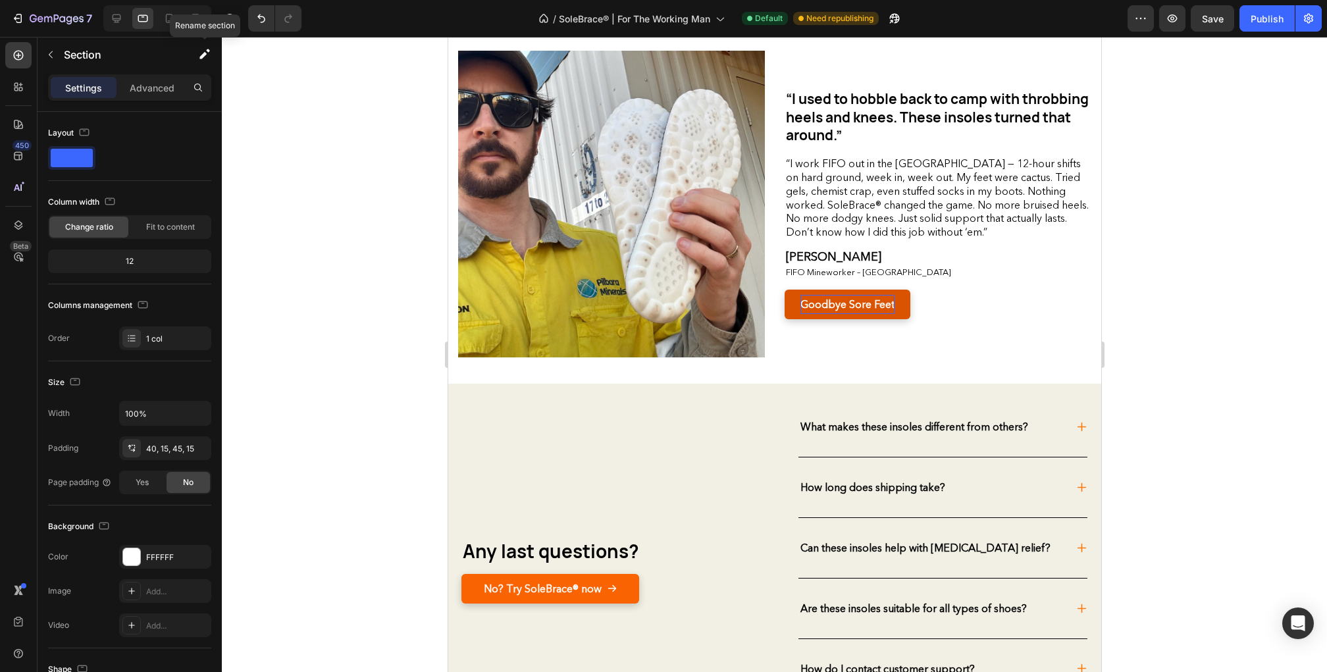
scroll to position [3651, 0]
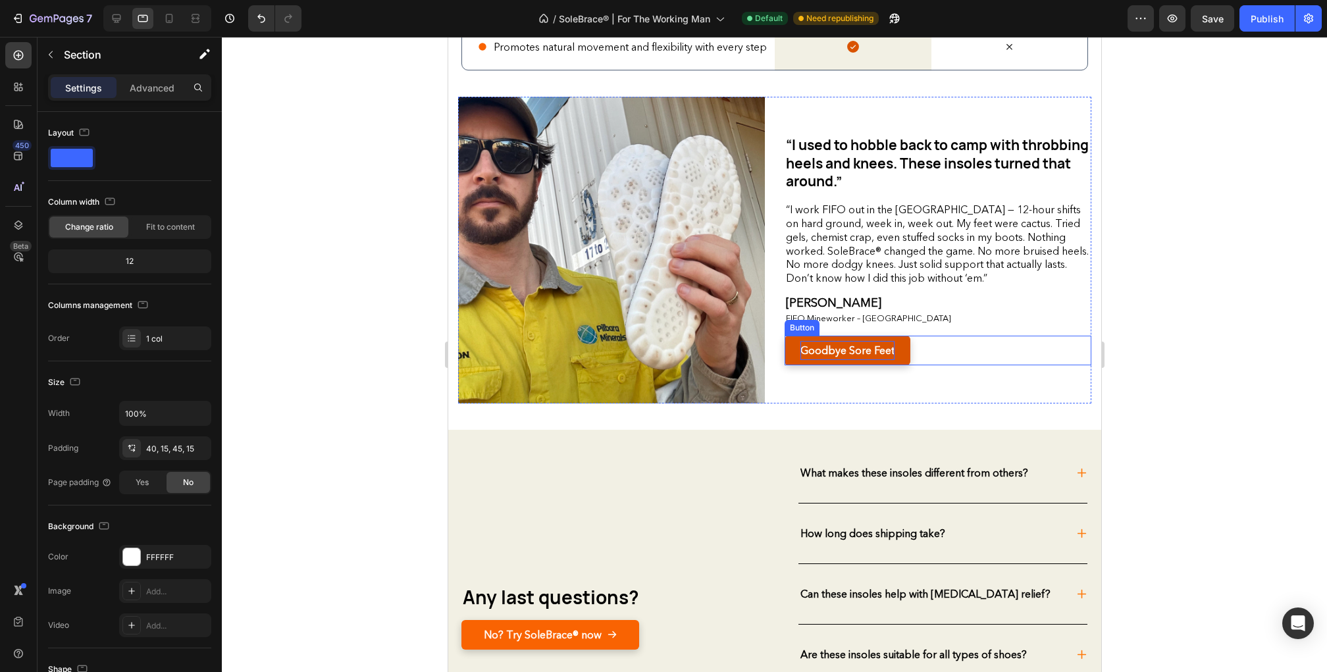
click at [844, 345] on strong "Goodbye Sore Feet" at bounding box center [847, 350] width 94 height 13
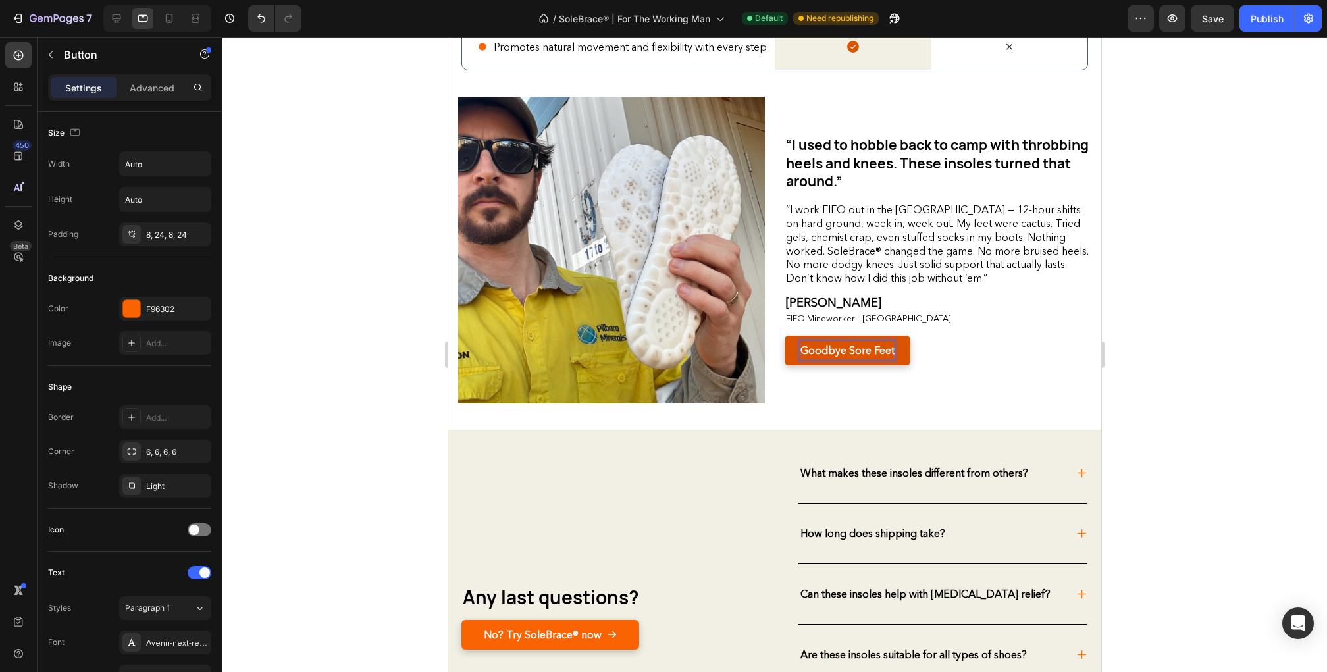
click at [844, 345] on strong "Goodbye Sore Feet" at bounding box center [847, 350] width 94 height 13
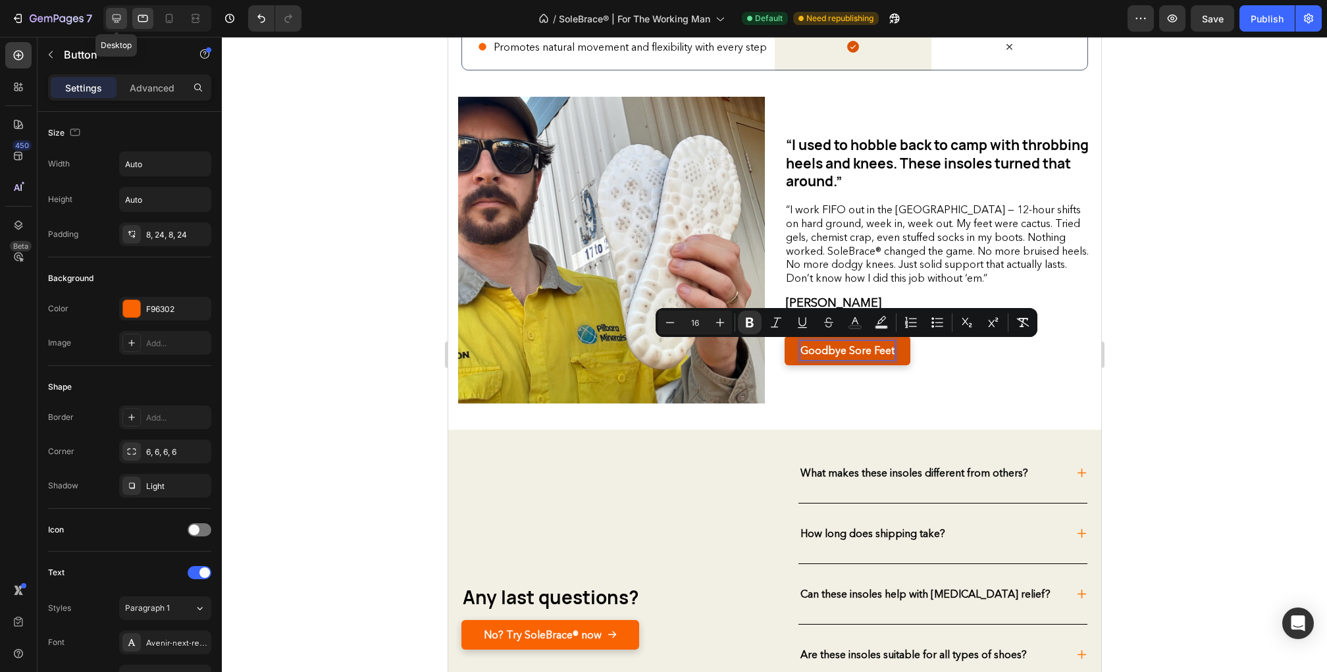
drag, startPoint x: 119, startPoint y: 24, endPoint x: 400, endPoint y: 286, distance: 383.9
click at [119, 24] on icon at bounding box center [116, 18] width 13 height 13
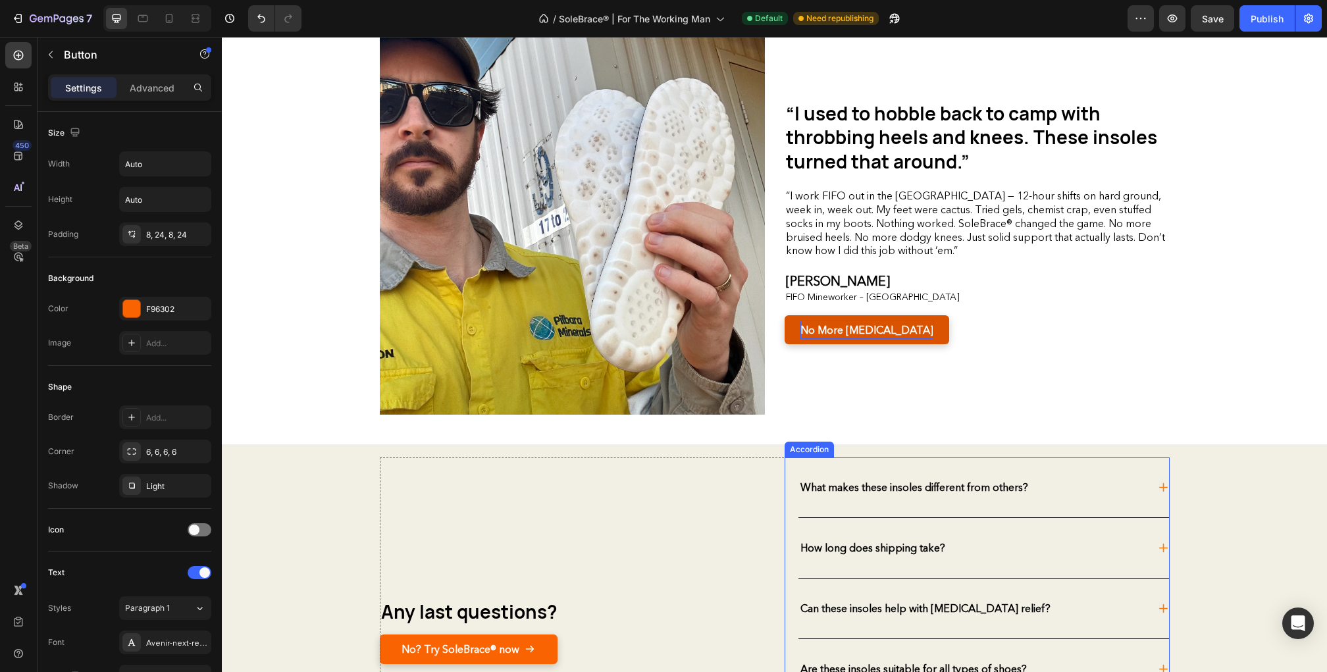
scroll to position [4080, 0]
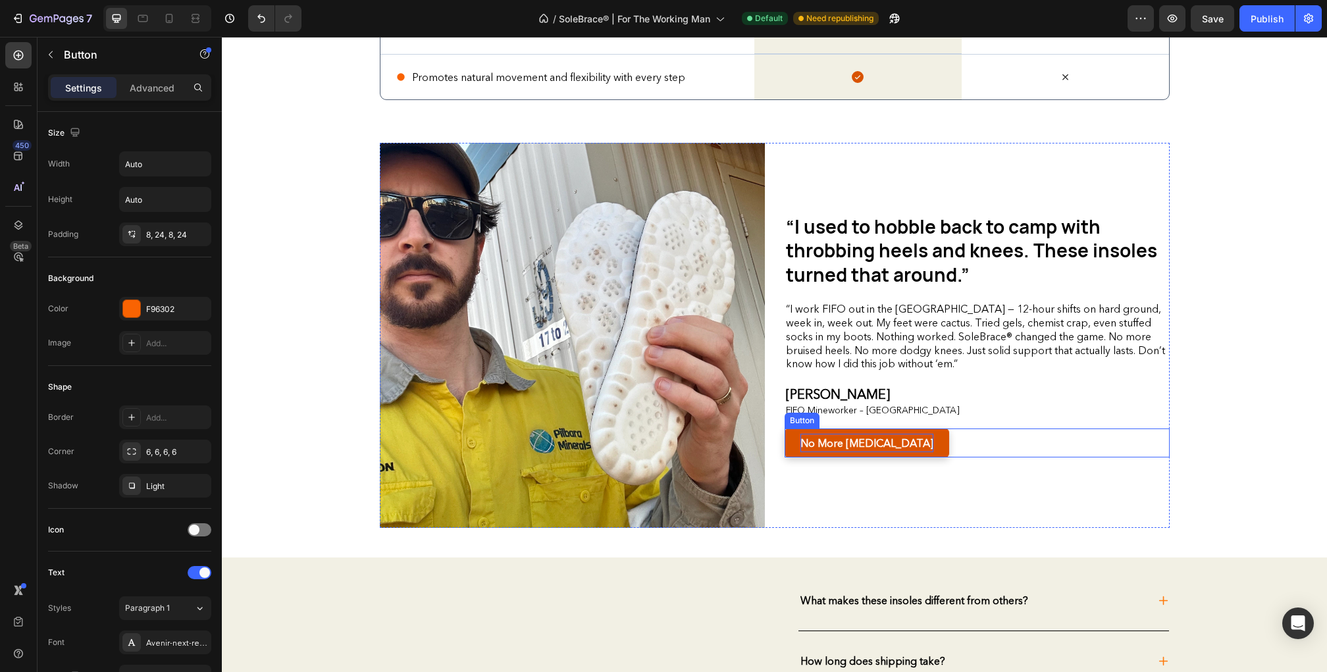
click at [822, 442] on strong "No More Feet Pain" at bounding box center [867, 443] width 133 height 13
click at [1153, 423] on div "“I used to hobble back to camp with throbbing heels and knees. These insoles tu…" at bounding box center [977, 335] width 385 height 385
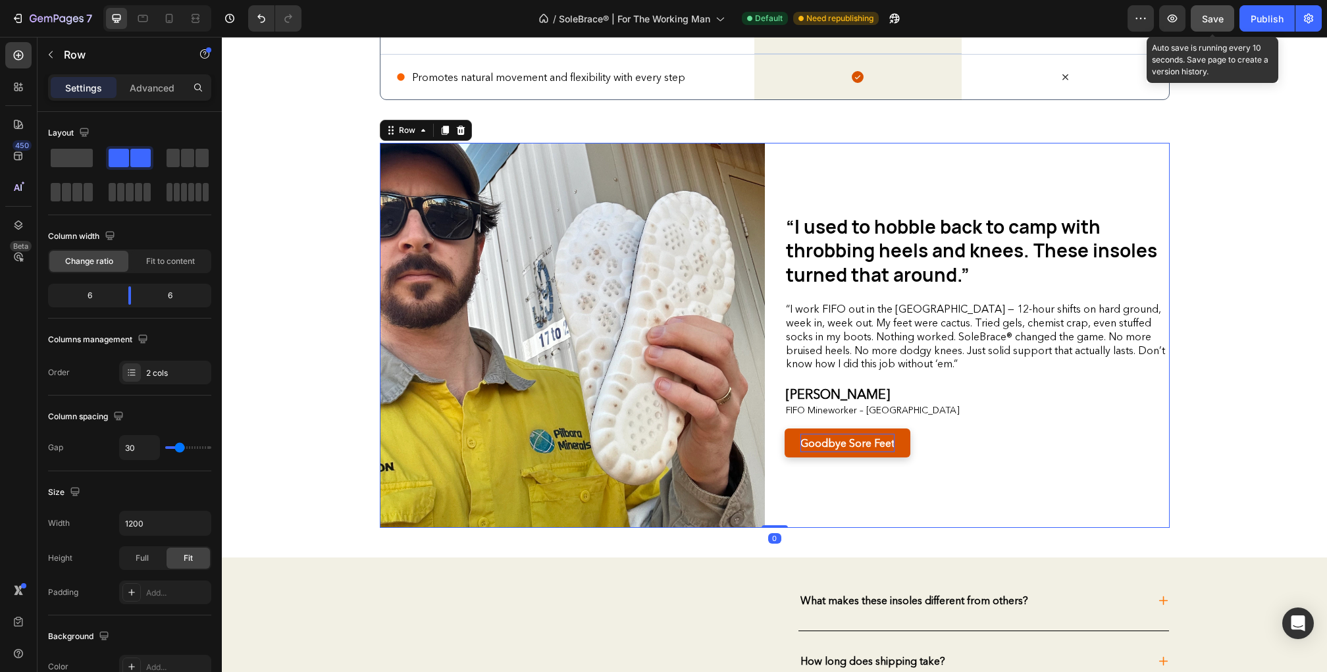
click at [1229, 14] on button "Save" at bounding box center [1212, 18] width 43 height 26
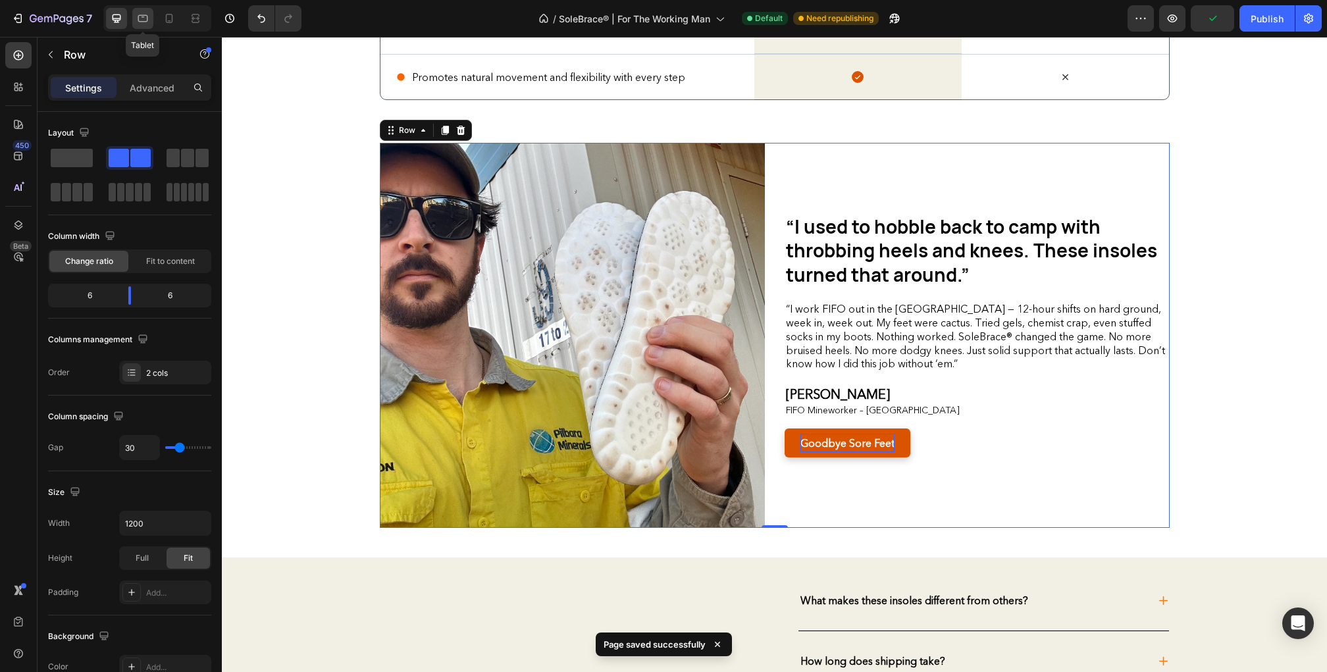
click at [140, 13] on icon at bounding box center [142, 18] width 13 height 13
type input "100%"
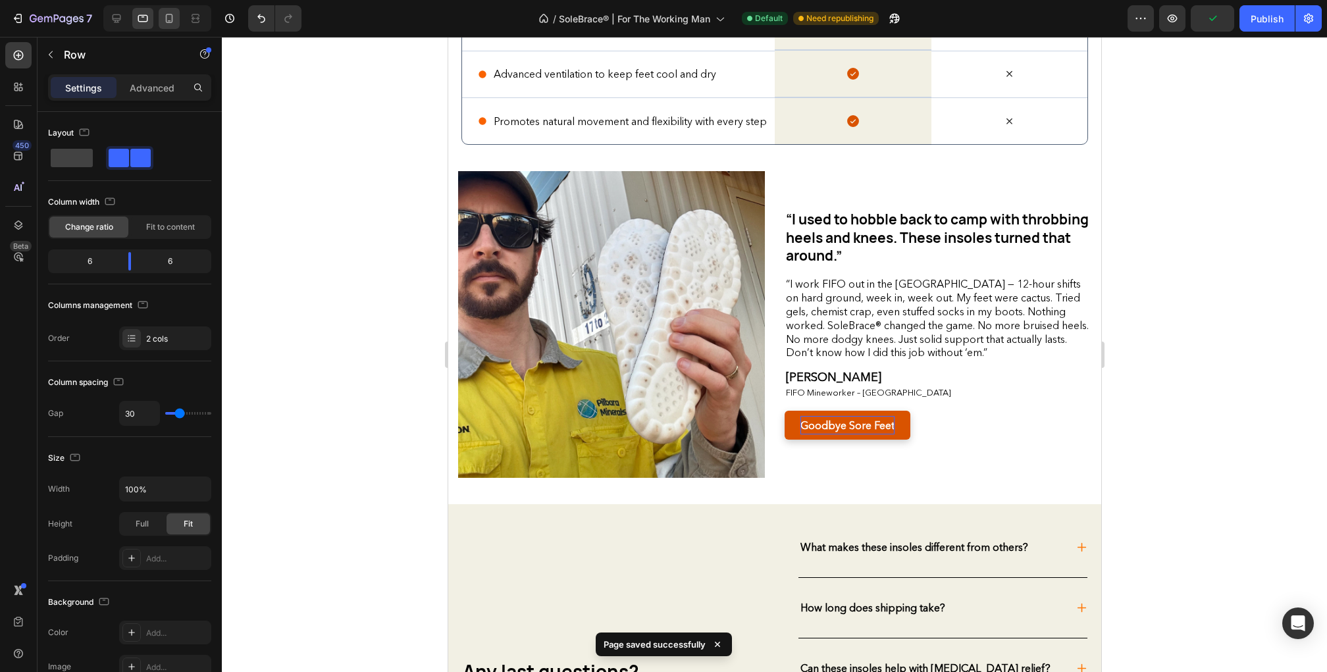
scroll to position [3581, 0]
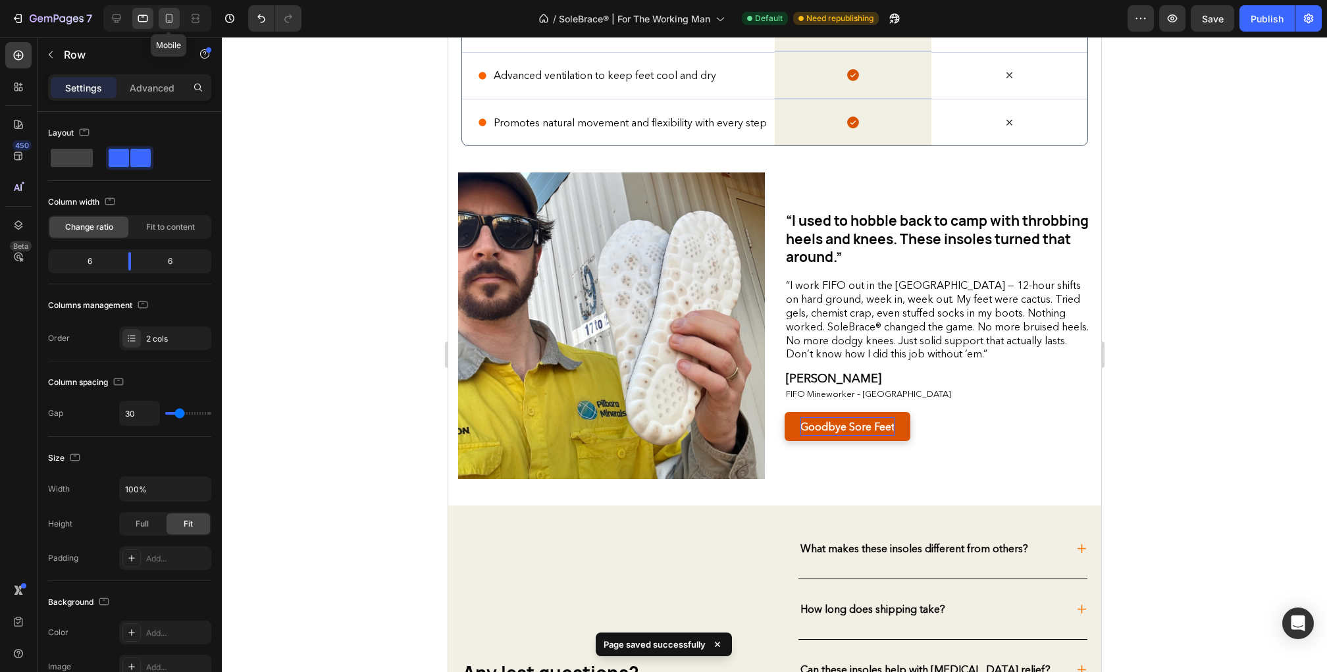
click at [165, 16] on icon at bounding box center [169, 18] width 13 height 13
type input "0"
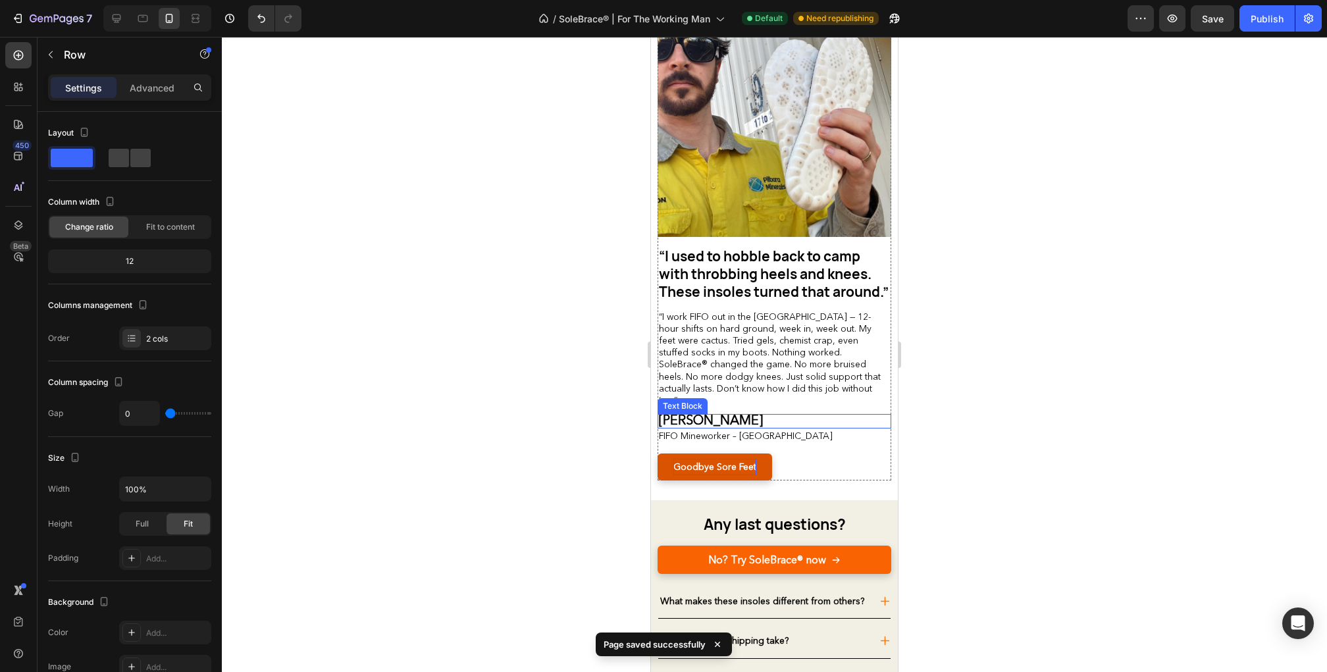
scroll to position [3944, 0]
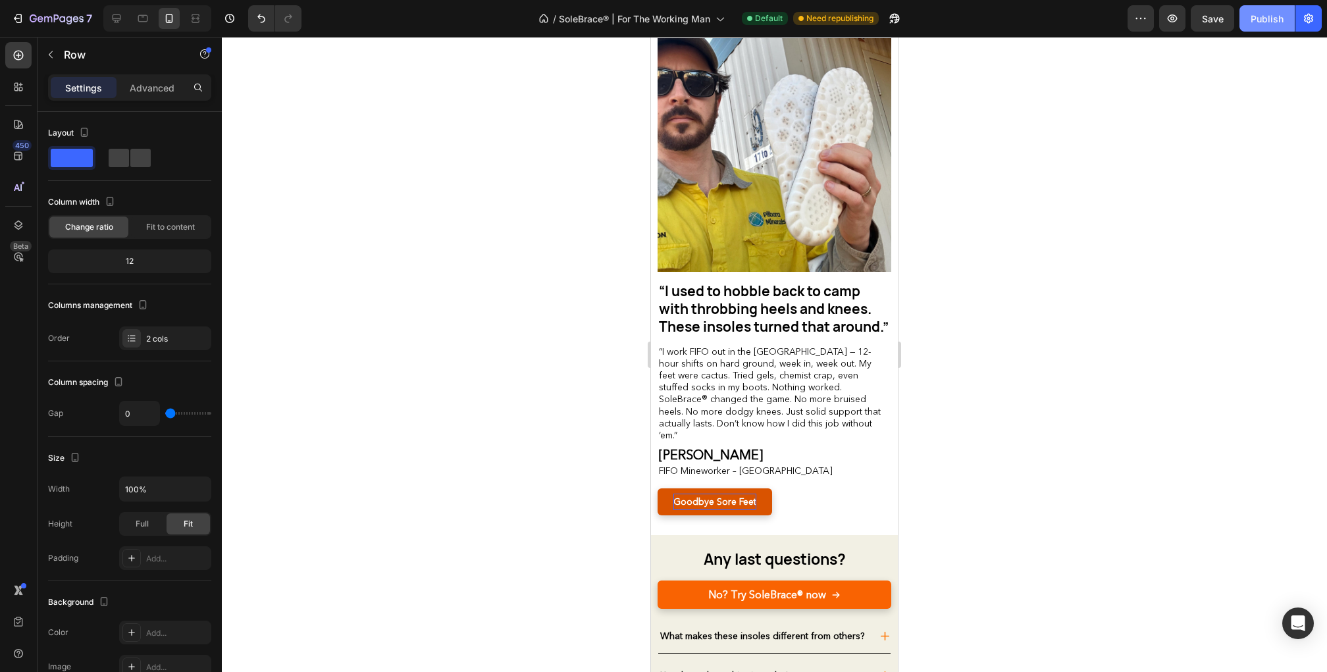
click at [1260, 14] on div "Publish" at bounding box center [1267, 19] width 33 height 14
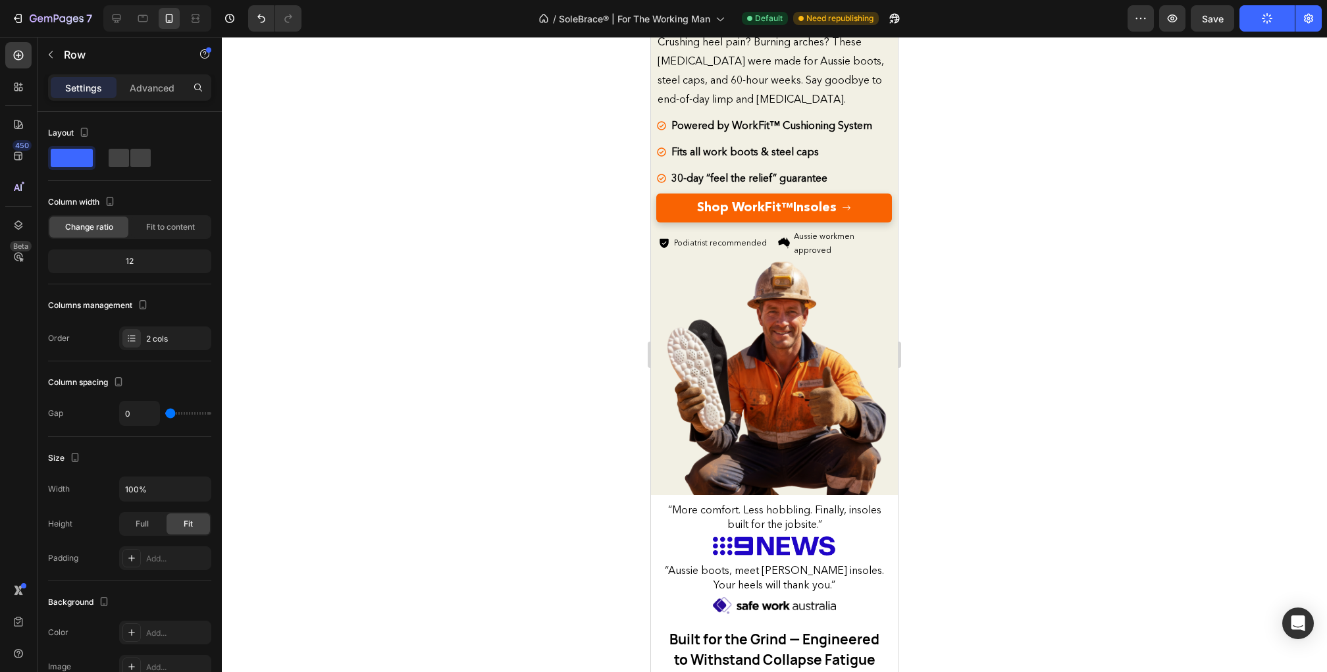
scroll to position [0, 0]
